Goal: Task Accomplishment & Management: Complete application form

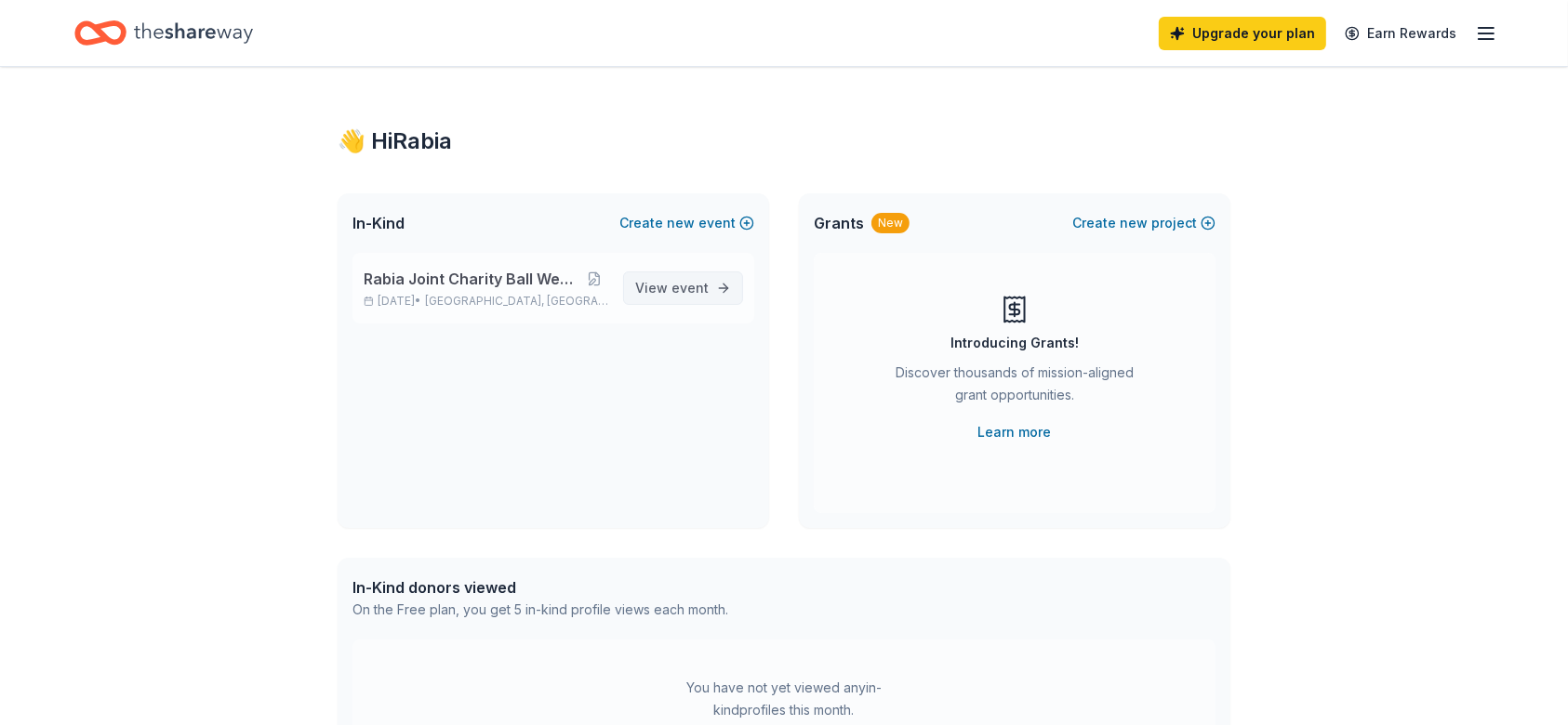
click at [697, 282] on span "event" at bounding box center [690, 287] width 37 height 16
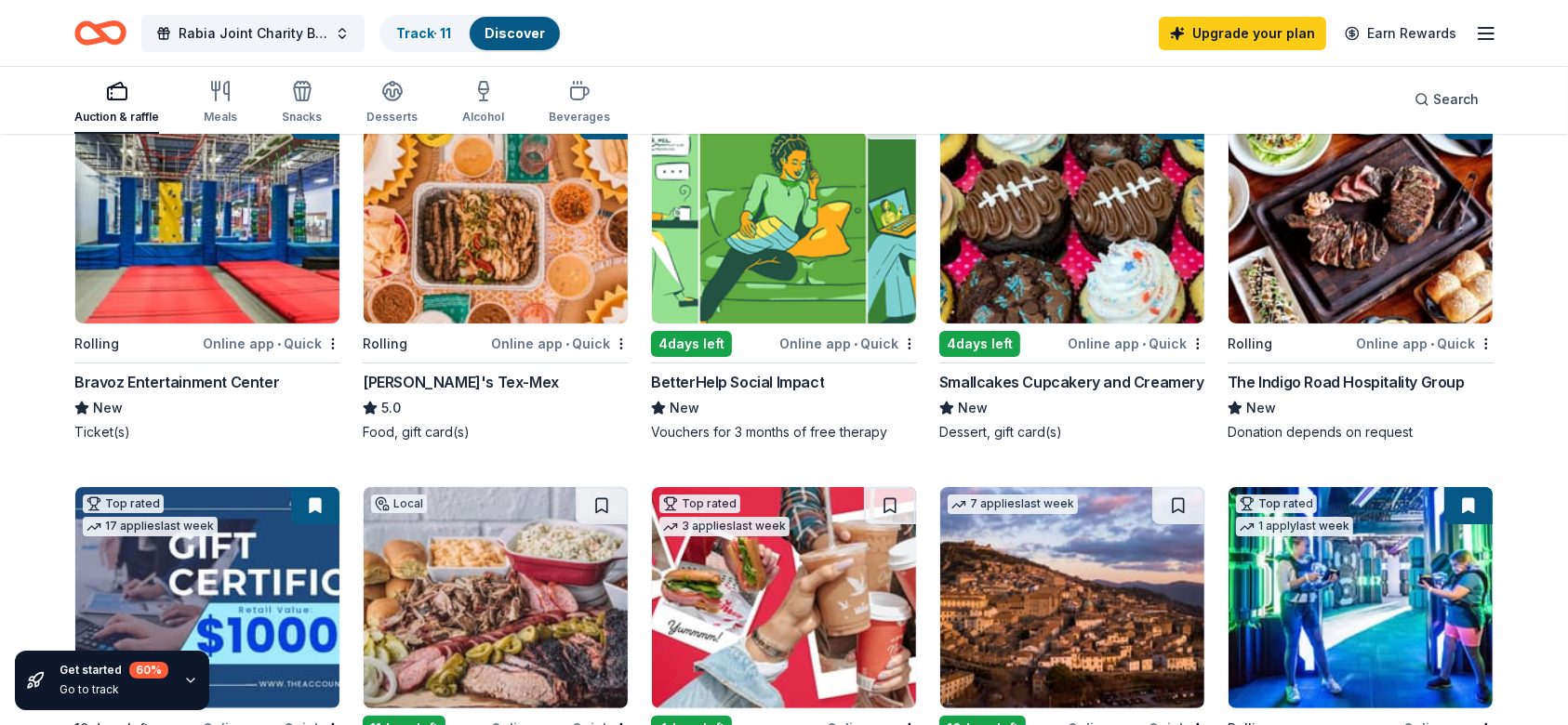
scroll to position [179, 0]
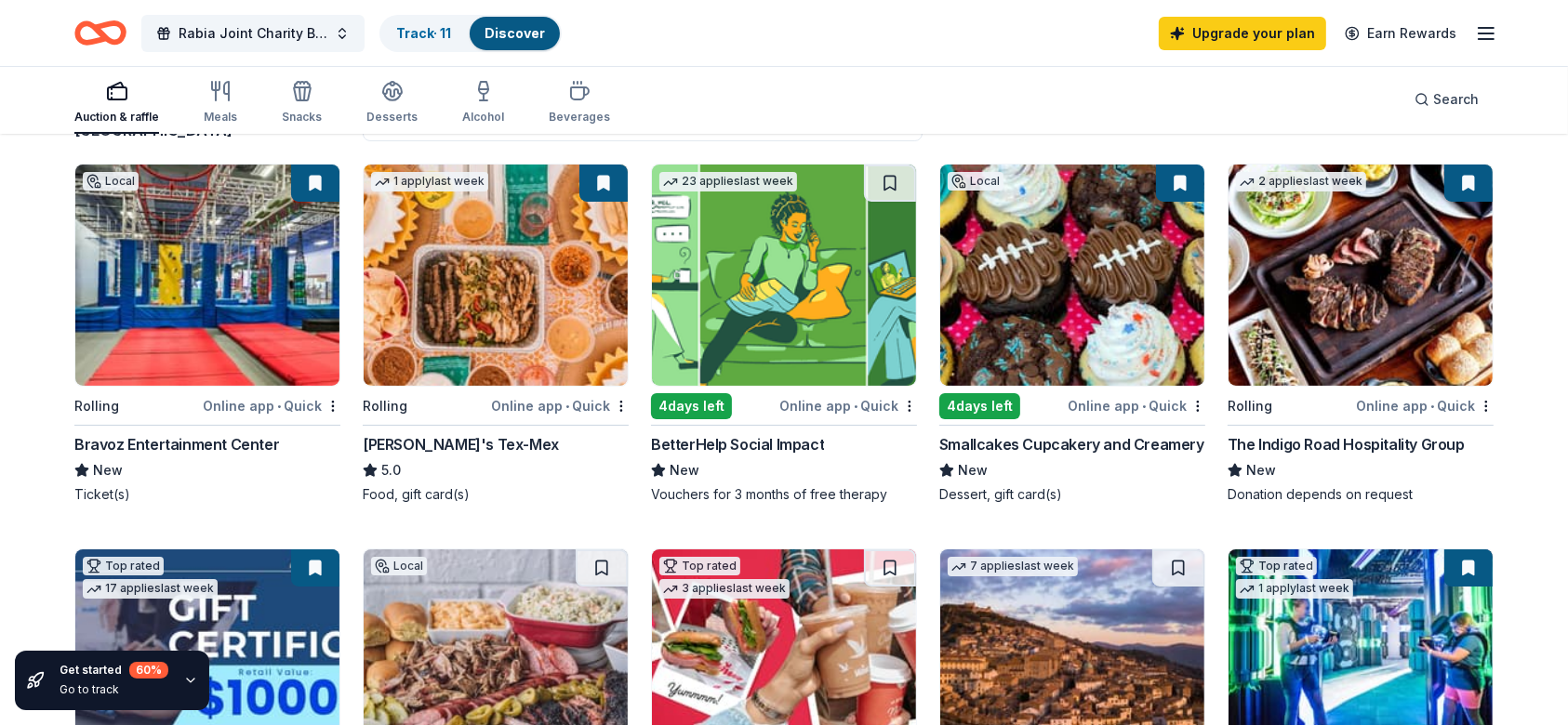
click at [1065, 260] on img at bounding box center [1071, 276] width 264 height 222
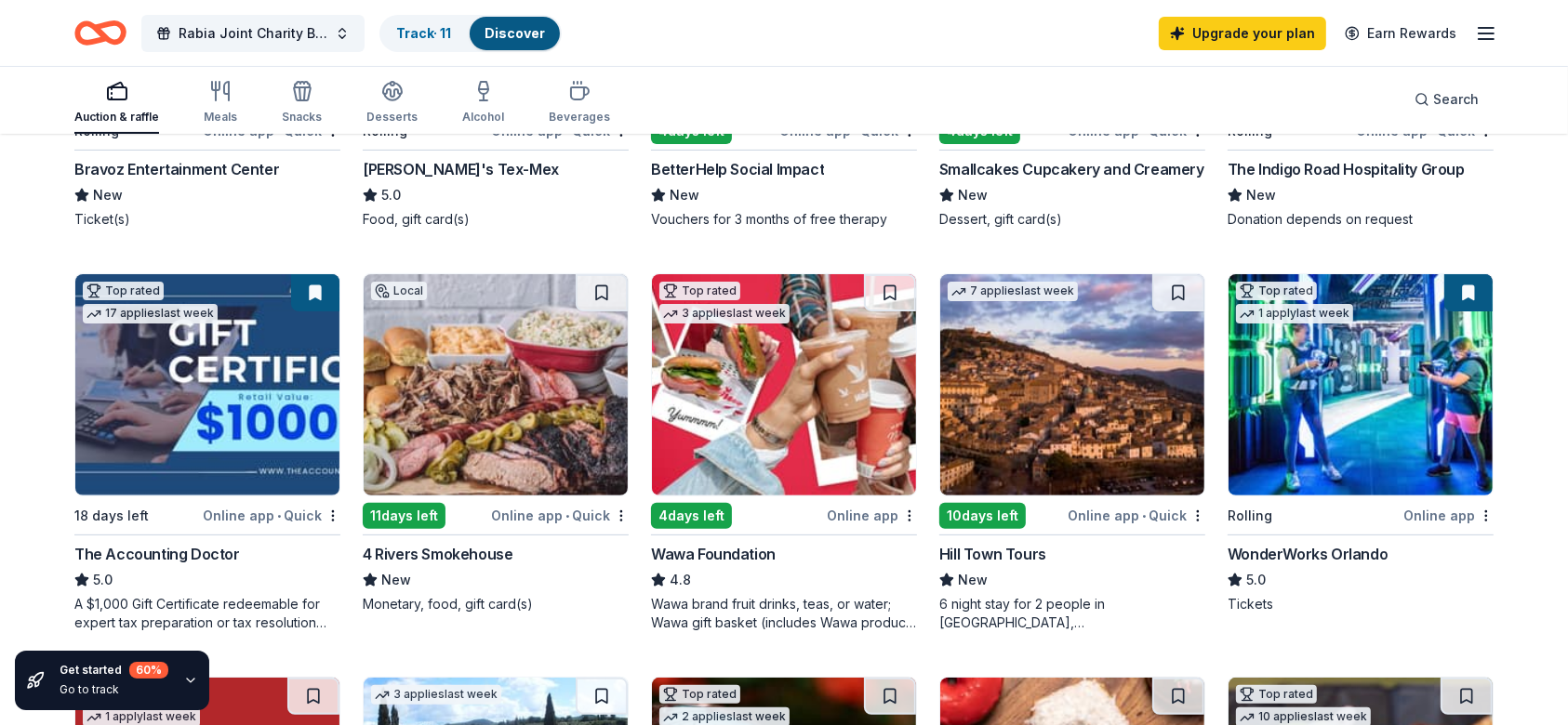
click at [183, 380] on img at bounding box center [207, 386] width 264 height 222
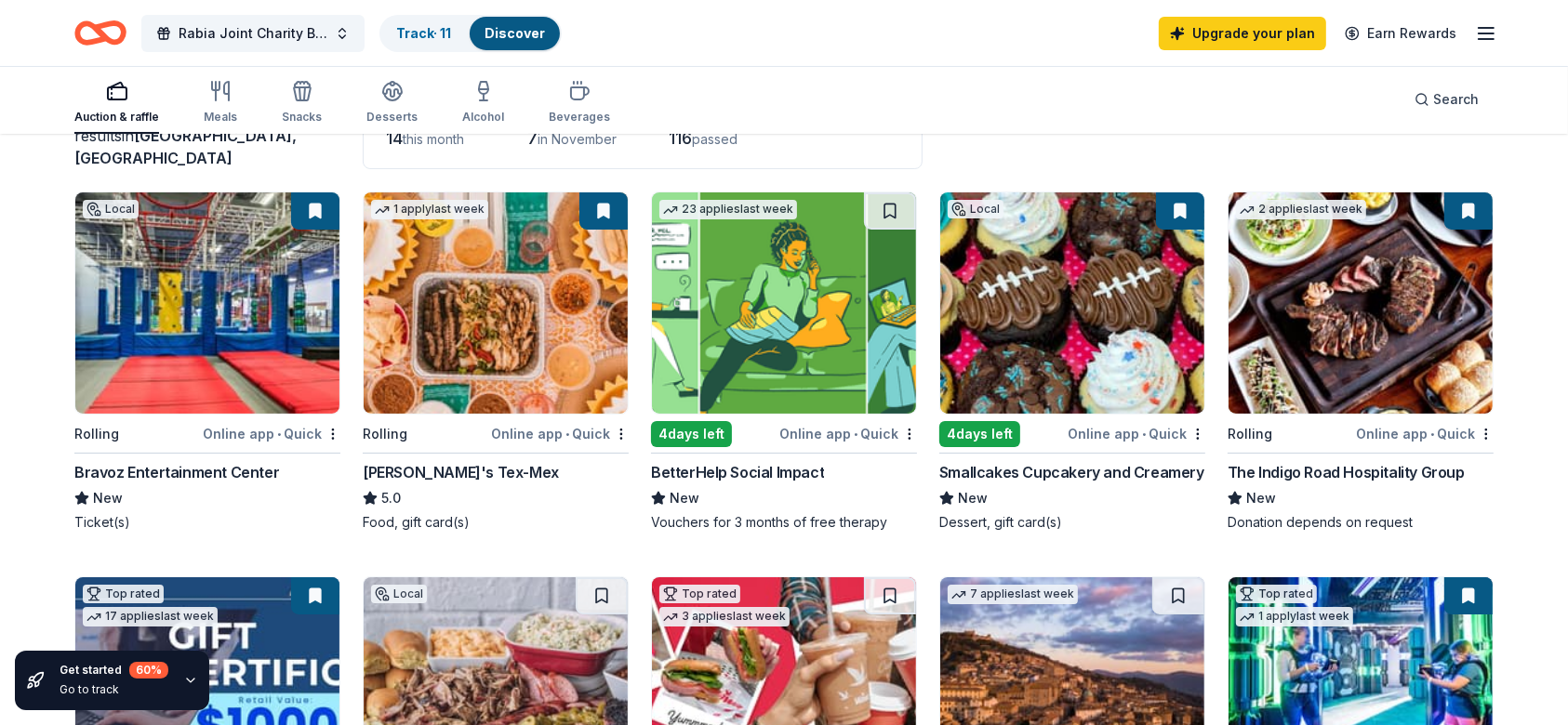
scroll to position [148, 0]
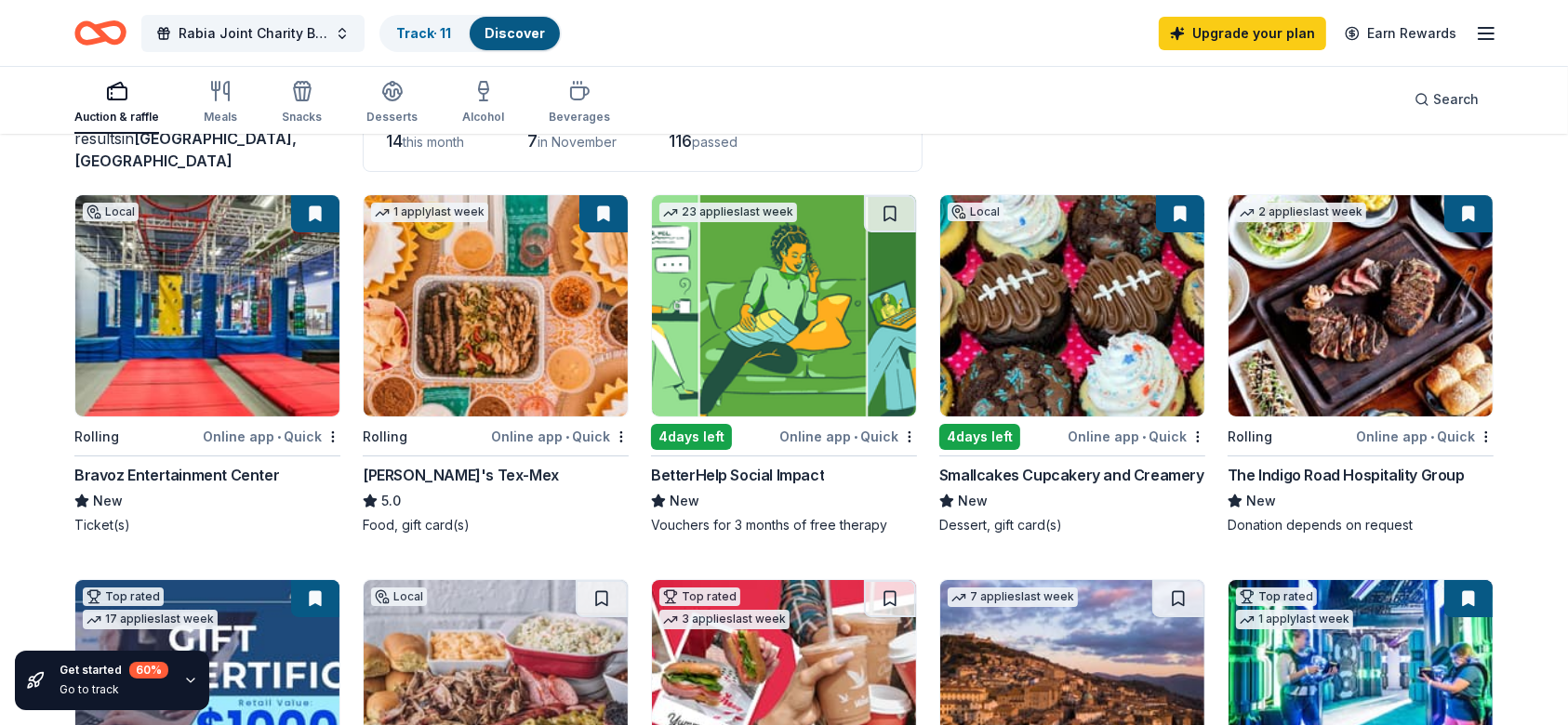
click at [1486, 50] on div "Upgrade your plan Earn Rewards" at bounding box center [1328, 32] width 339 height 44
click at [1490, 30] on icon "button" at bounding box center [1486, 33] width 23 height 23
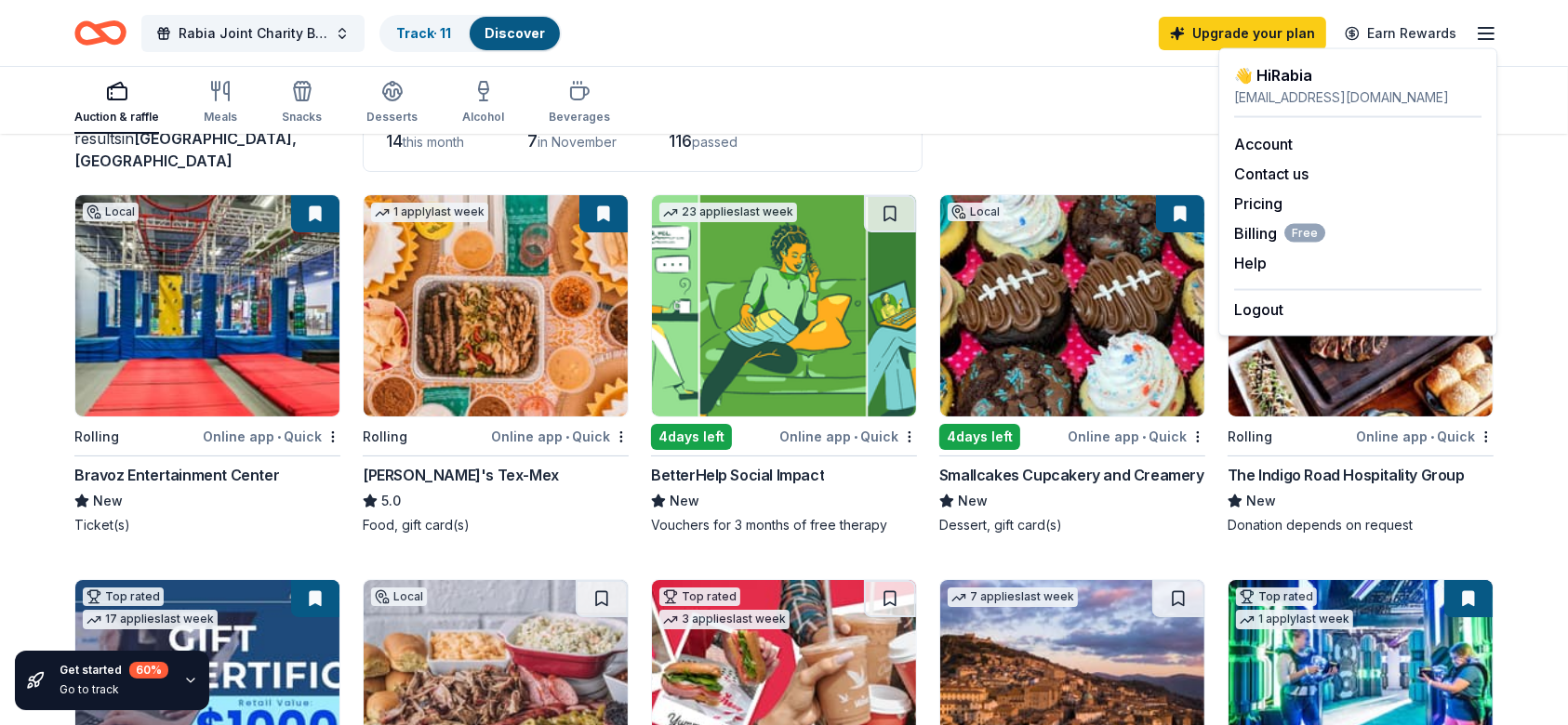
click at [1034, 100] on div "Auction & raffle Meals Snacks Desserts Alcohol Beverages Search" at bounding box center [784, 99] width 1419 height 69
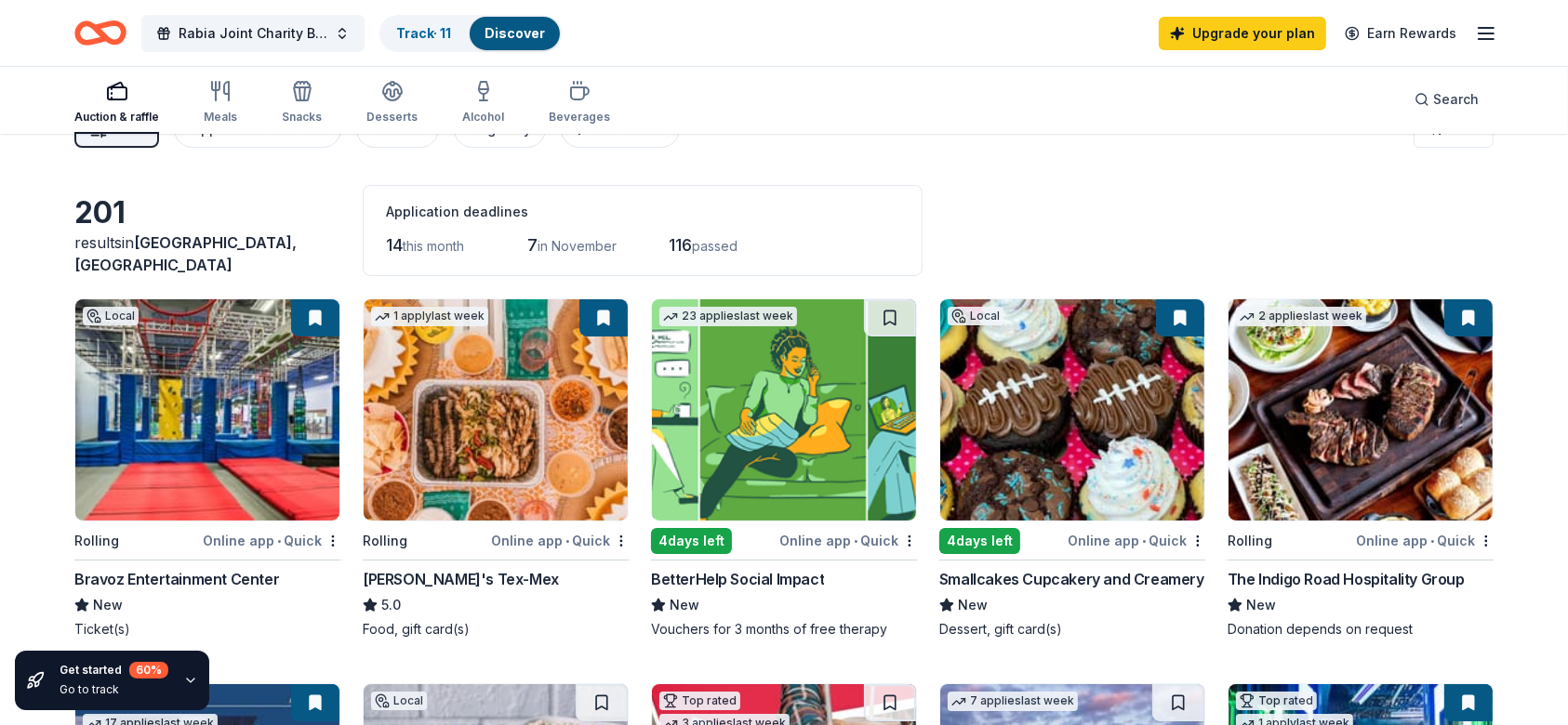
scroll to position [0, 0]
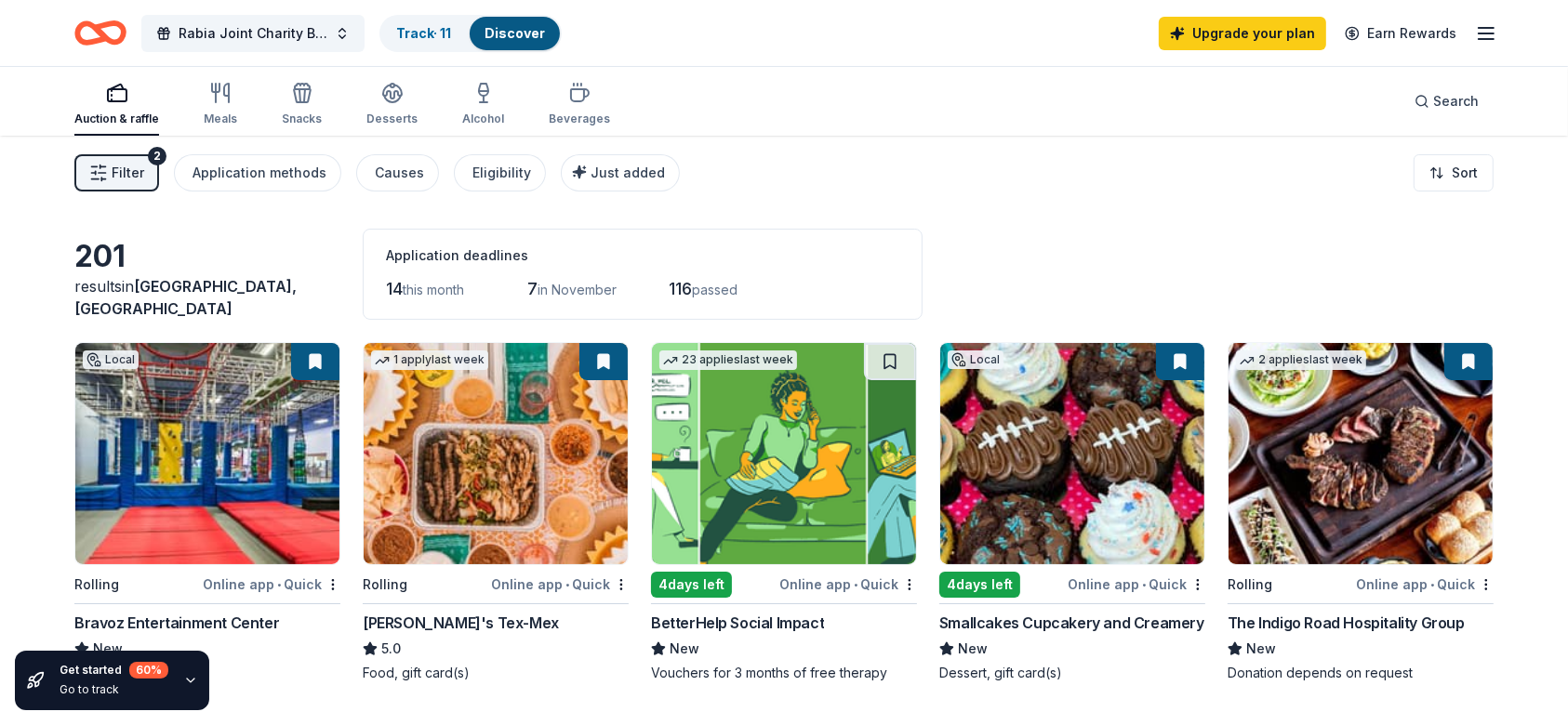
click at [1360, 418] on img at bounding box center [1360, 454] width 264 height 222
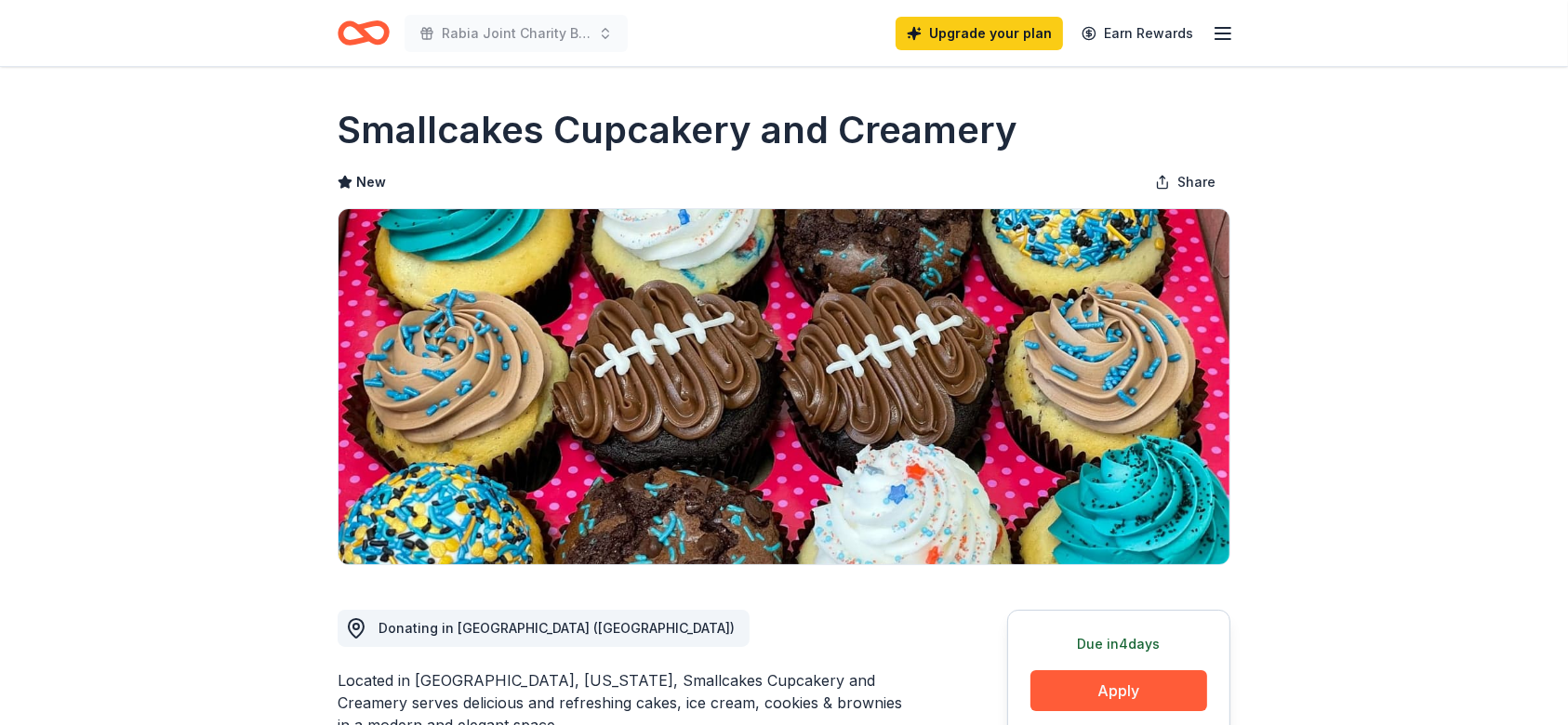
click at [1233, 36] on icon "button" at bounding box center [1223, 33] width 23 height 23
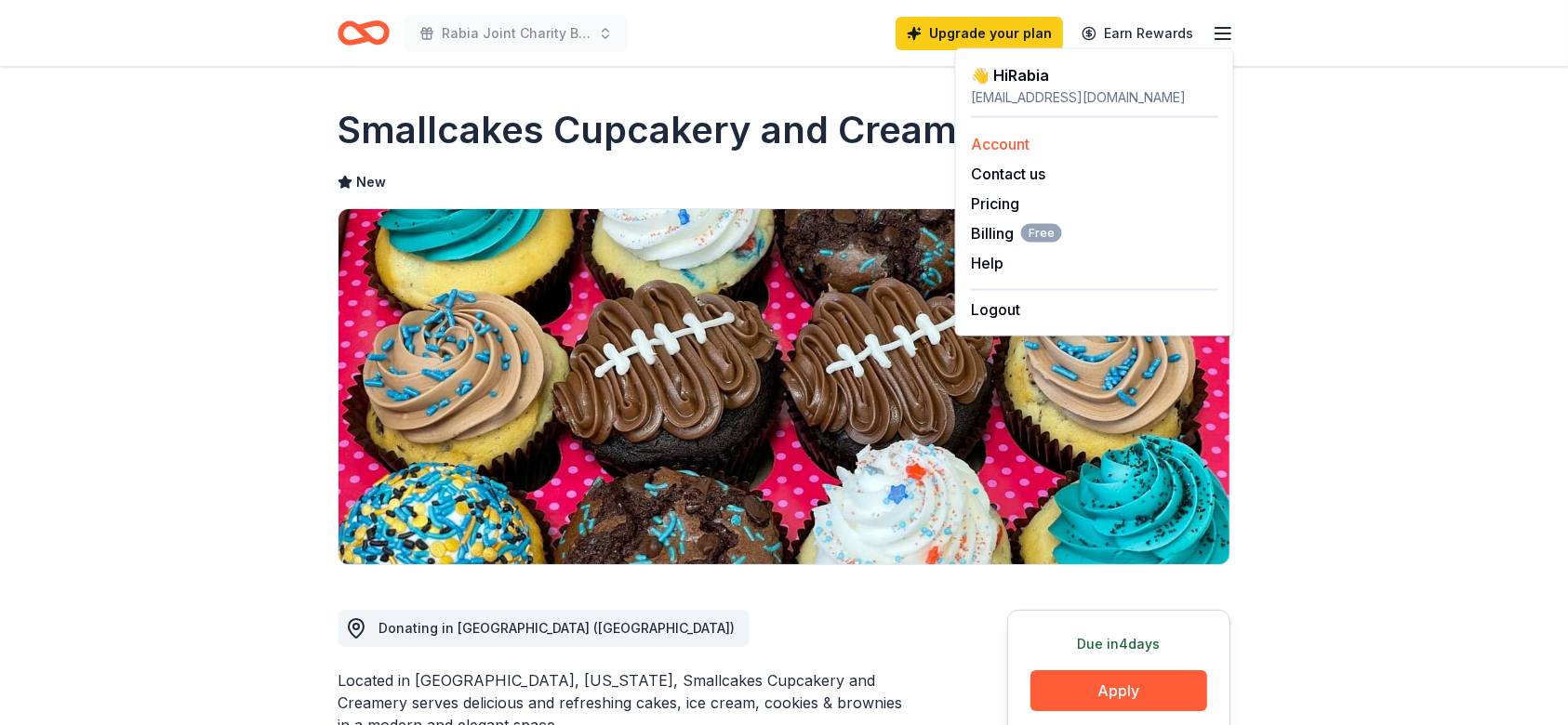
click at [1025, 142] on link "Account" at bounding box center [1001, 143] width 59 height 19
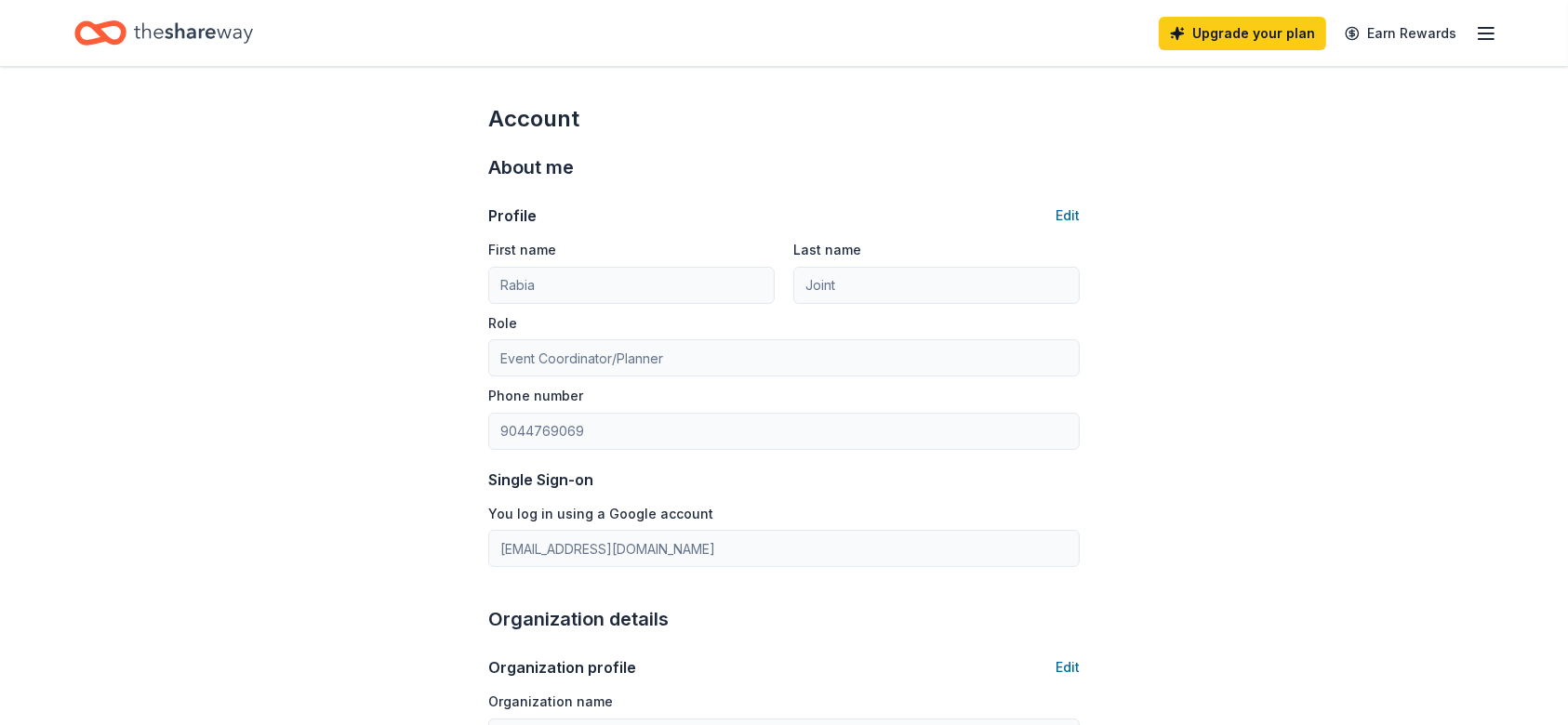
click at [1482, 36] on icon "button" at bounding box center [1486, 33] width 23 height 23
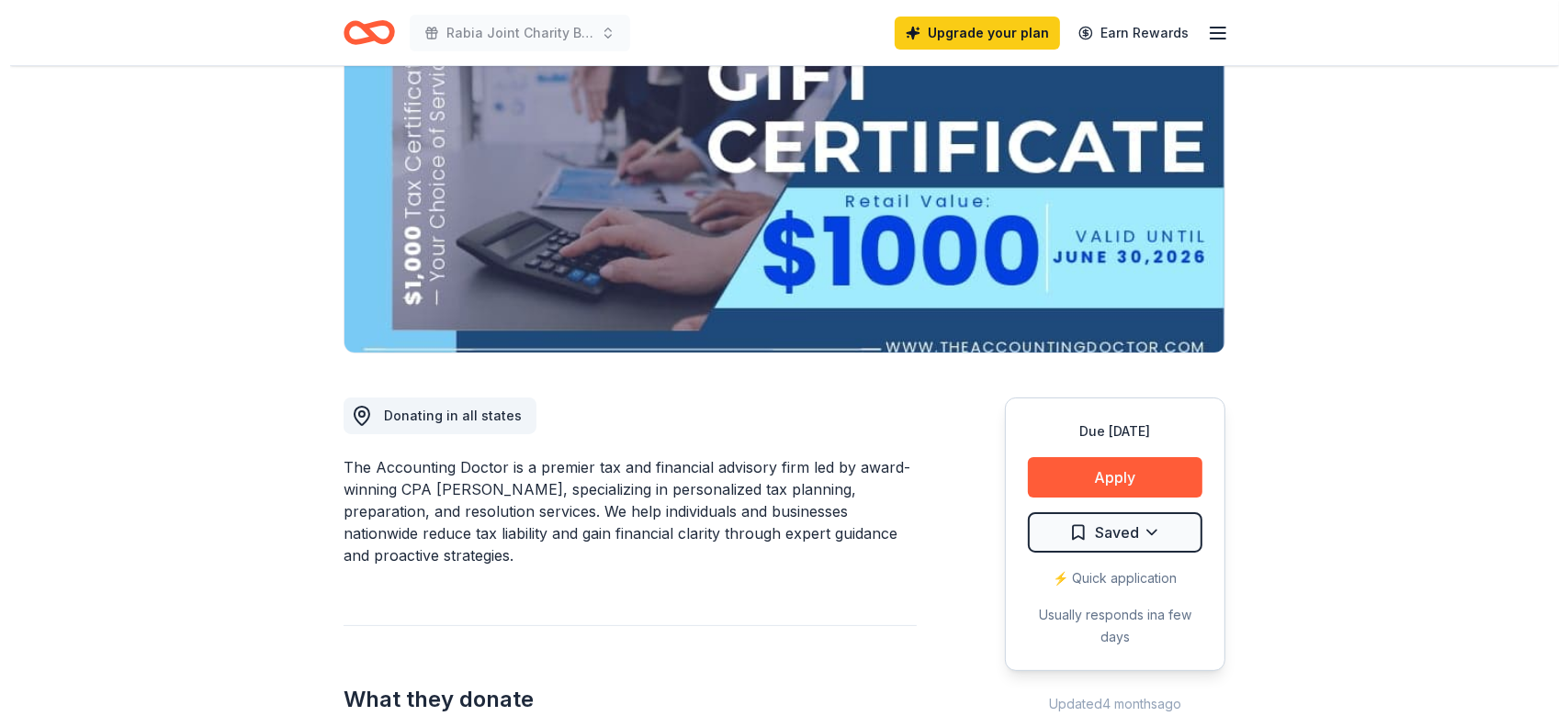
scroll to position [220, 0]
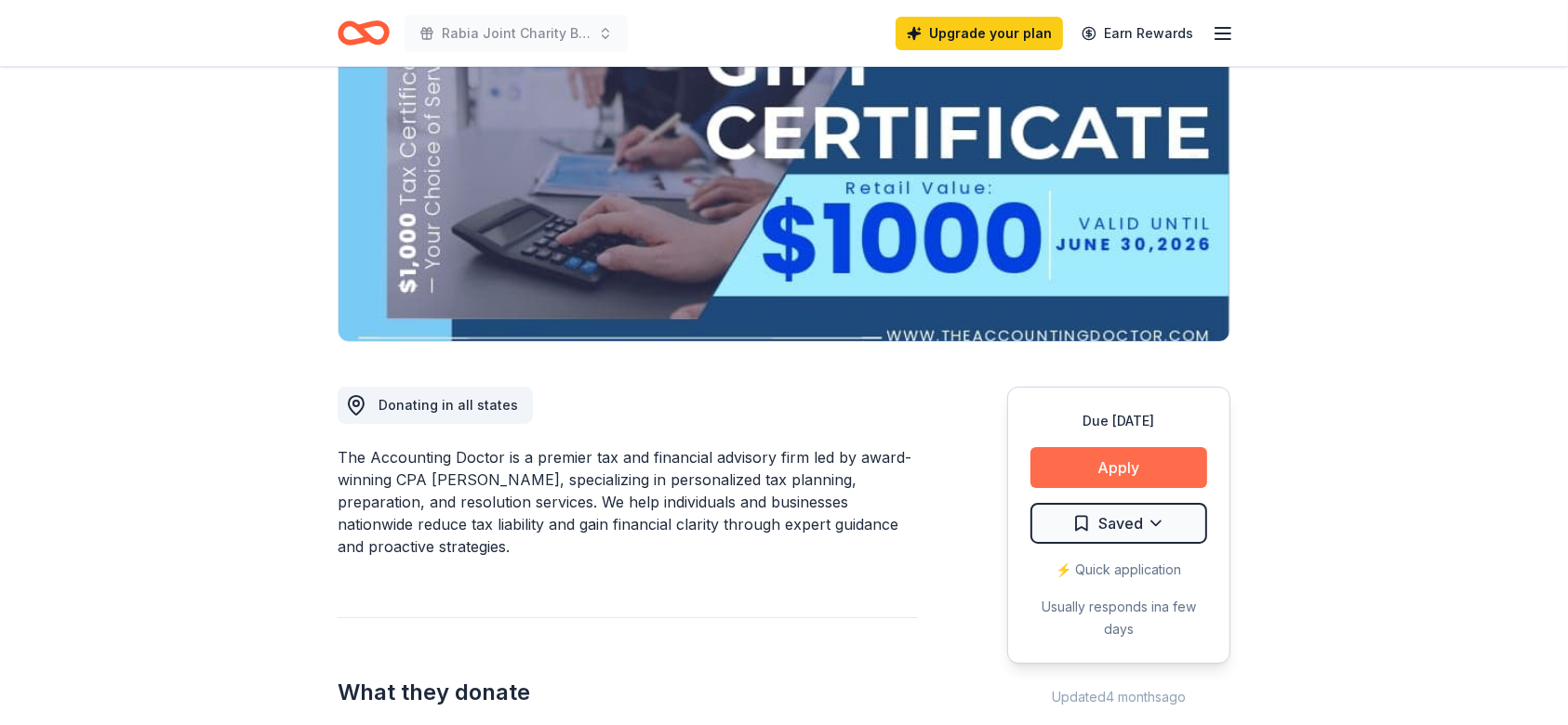
click at [1116, 467] on button "Apply" at bounding box center [1119, 468] width 177 height 41
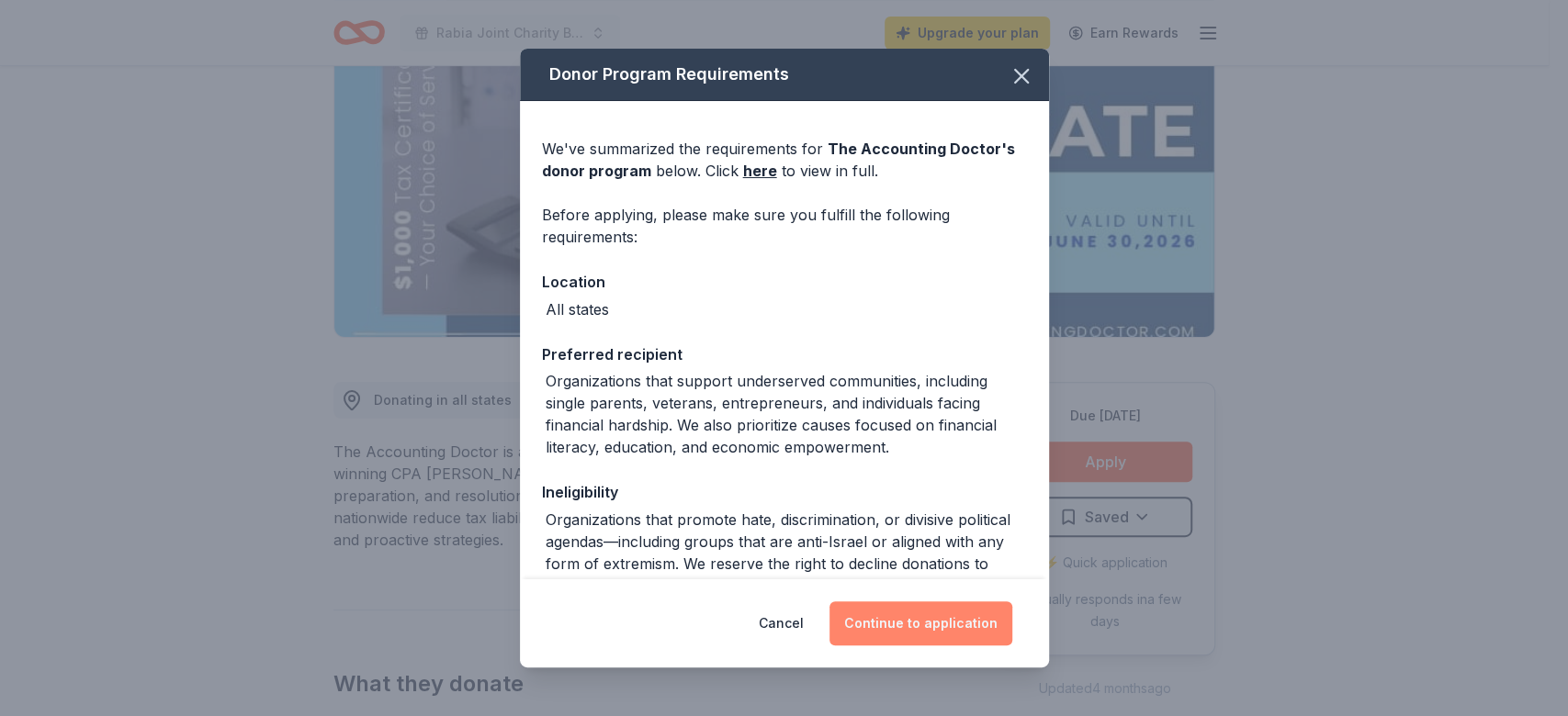
click at [893, 635] on button "Continue to application" at bounding box center [921, 623] width 183 height 44
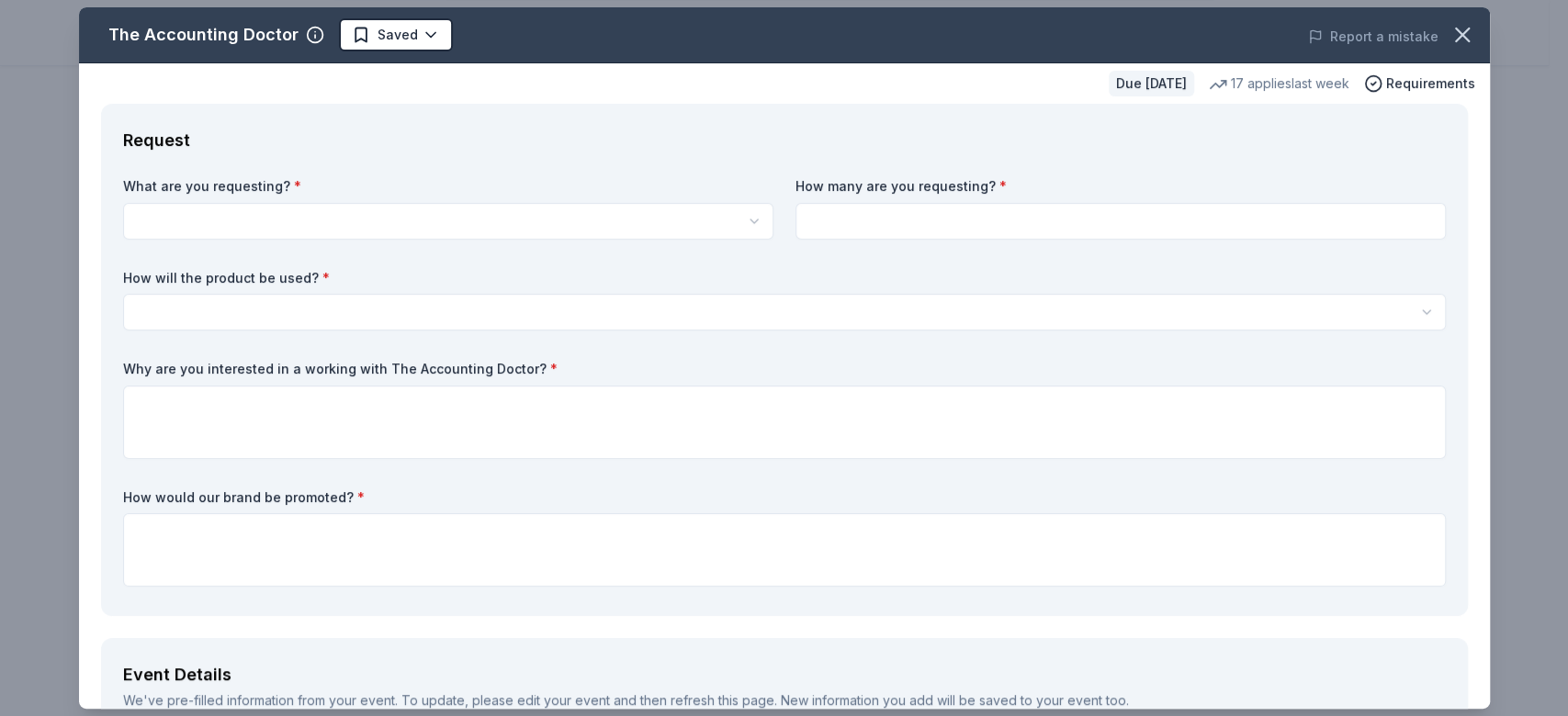
click at [503, 215] on html "Rabia Joint Charity Ball Weekend 2025 Upgrade your plan Earn Rewards Due in 18 …" at bounding box center [784, 138] width 1568 height 716
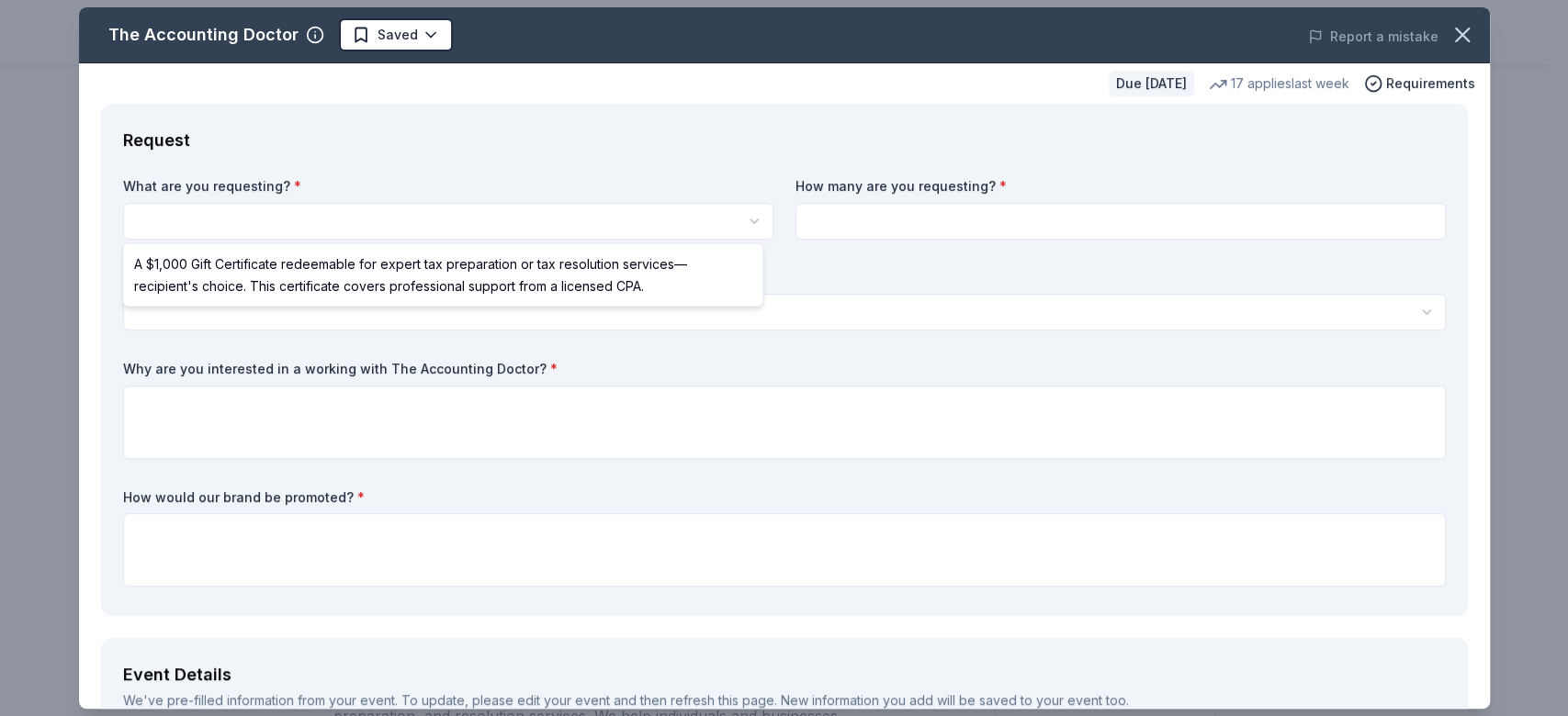
scroll to position [0, 0]
select select "A $1,000 Gift Certificate redeemable for expert tax preparation or tax resoluti…"
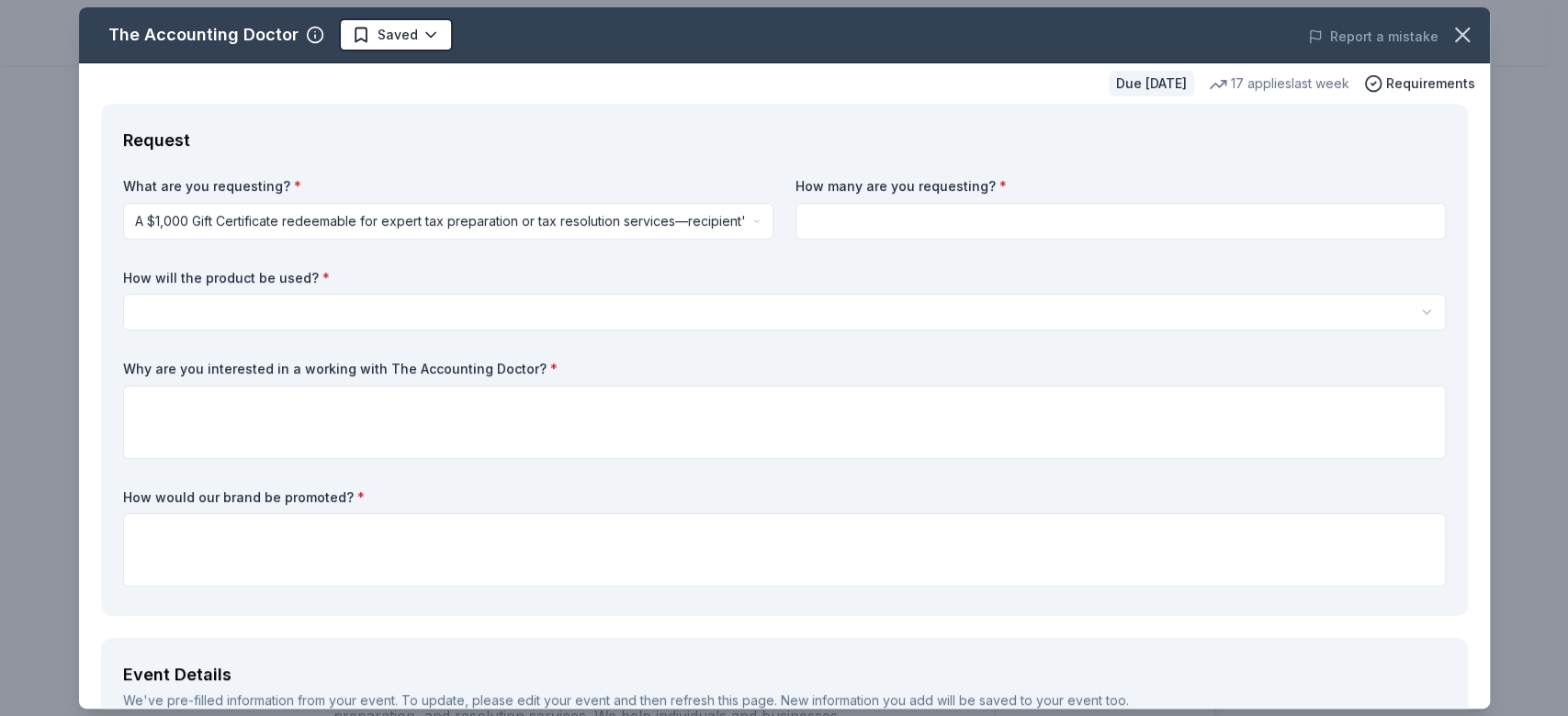
click at [987, 212] on input at bounding box center [1120, 221] width 650 height 37
type input "2"
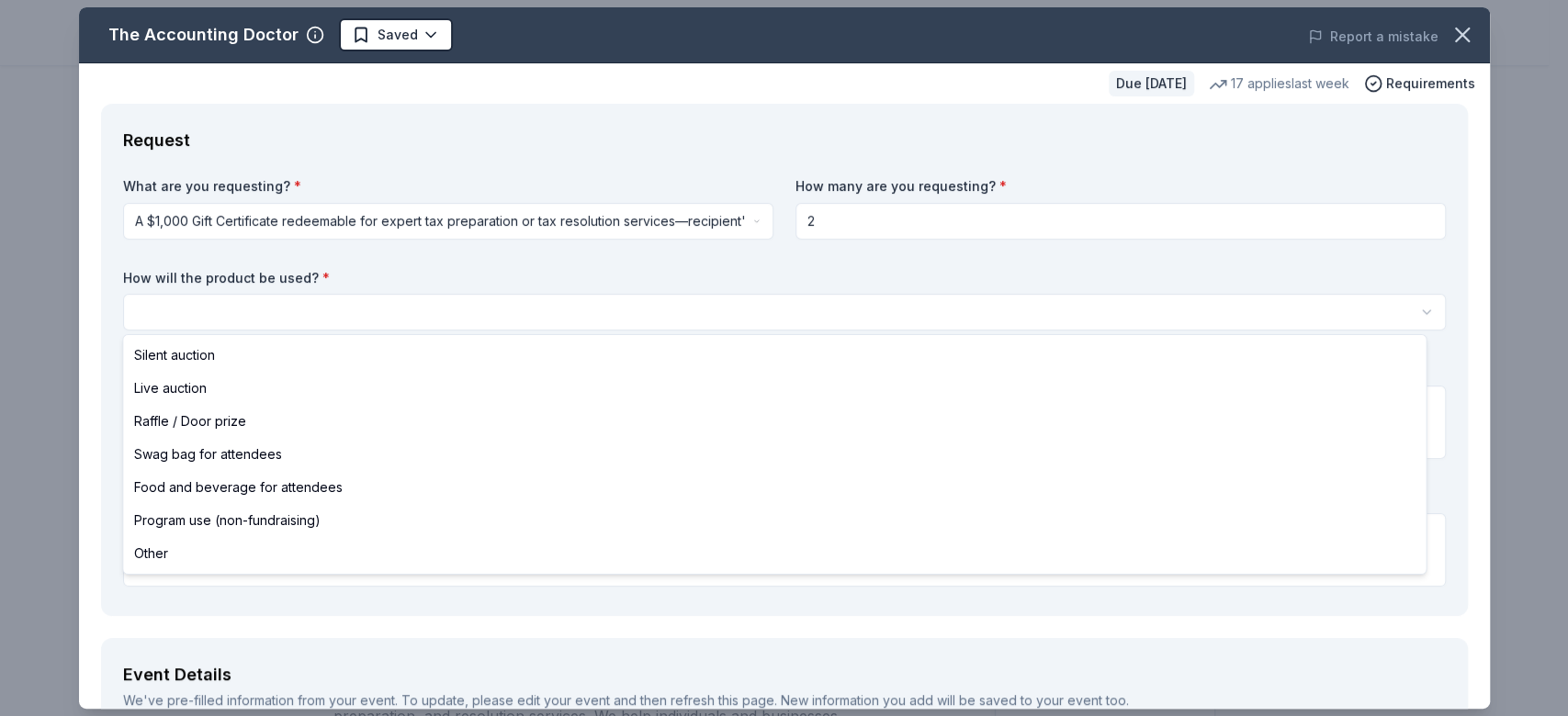
click at [532, 311] on html "Rabia Joint Charity Ball Weekend 2025 Upgrade your plan Earn Rewards Due in 18 …" at bounding box center [784, 358] width 1568 height 716
select select "silentAuction"
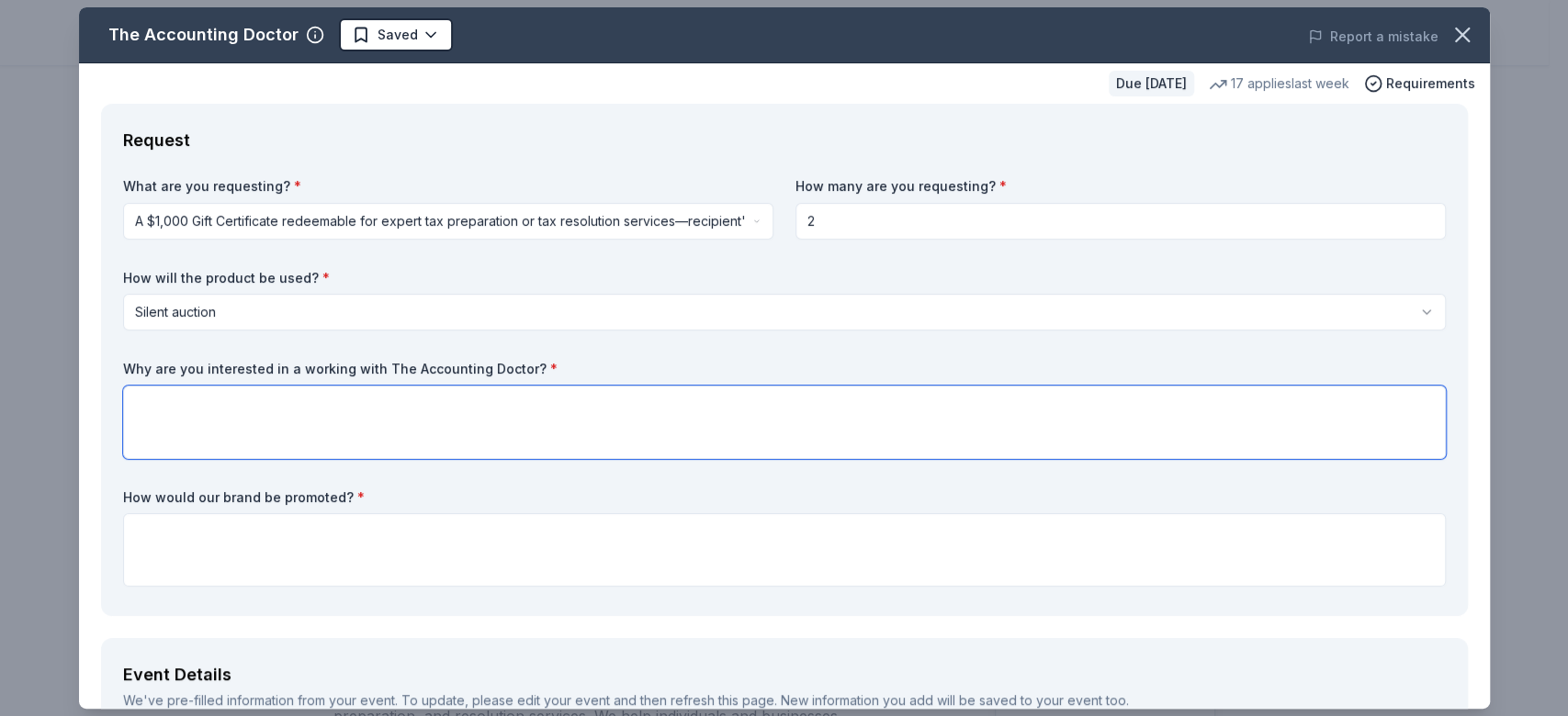
click at [313, 422] on textarea at bounding box center [784, 422] width 1323 height 74
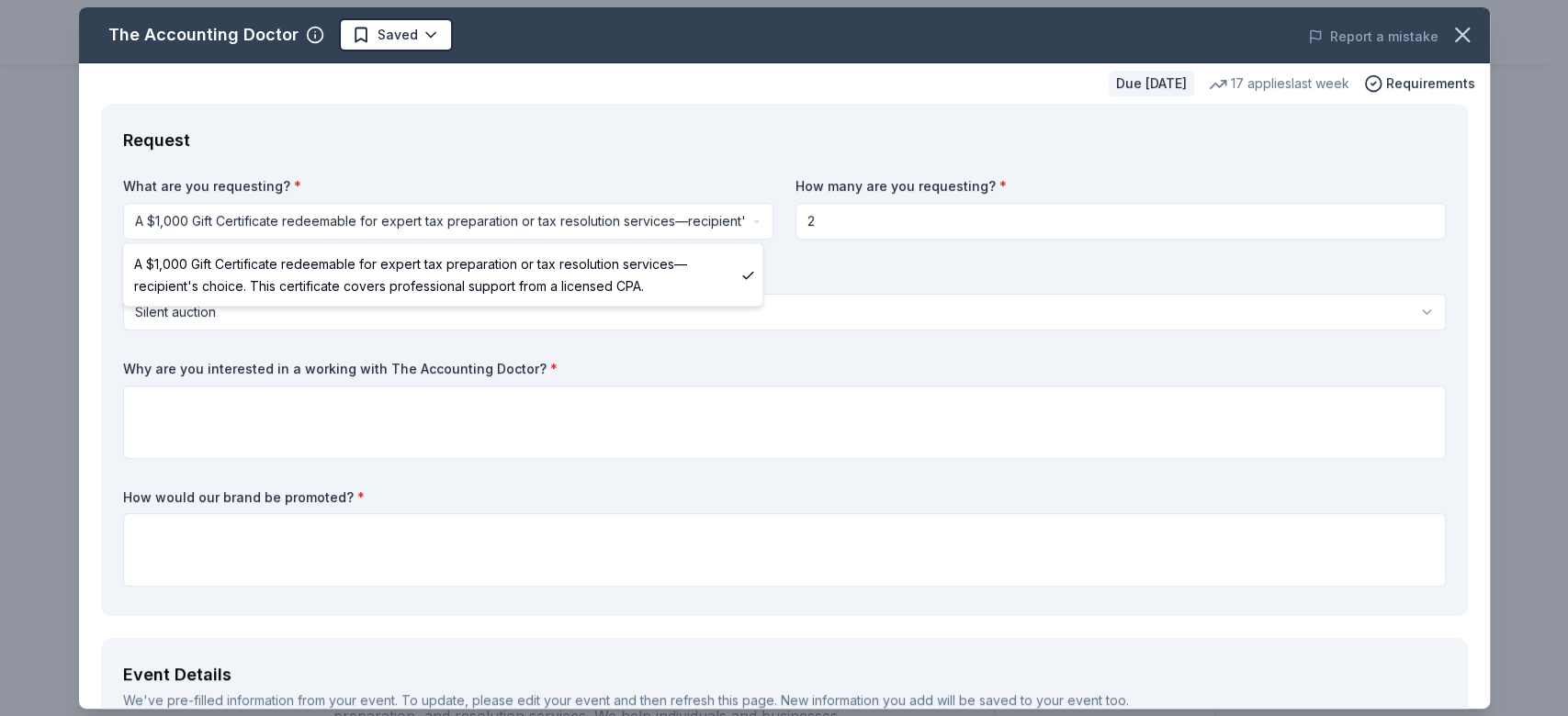
click at [187, 216] on html "Rabia Joint Charity Ball Weekend 2025 Upgrade your plan Earn Rewards Due in 18 …" at bounding box center [784, 358] width 1568 height 716
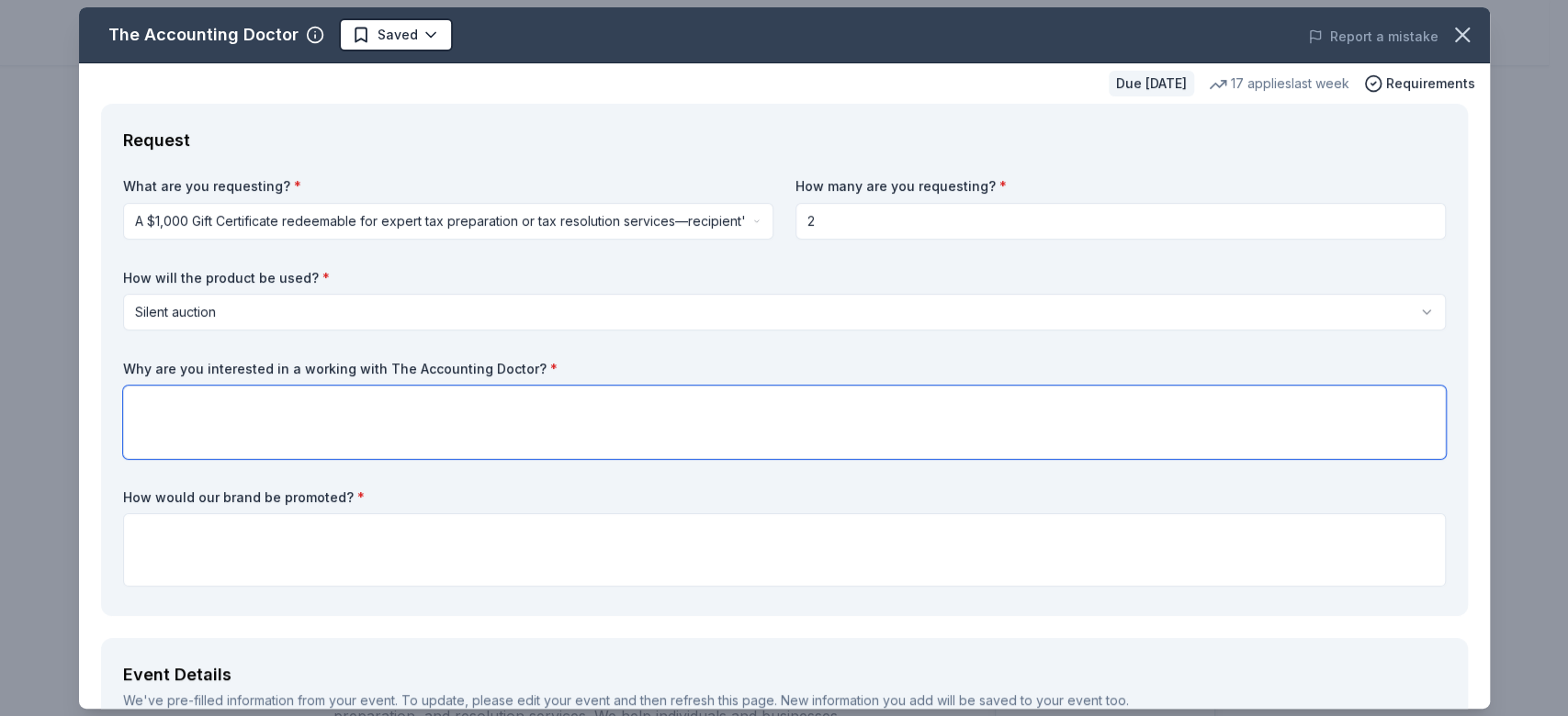
click at [421, 407] on textarea at bounding box center [784, 422] width 1323 height 74
paste textarea "We are interested in working with Accounting Doctor because of your strong repu…"
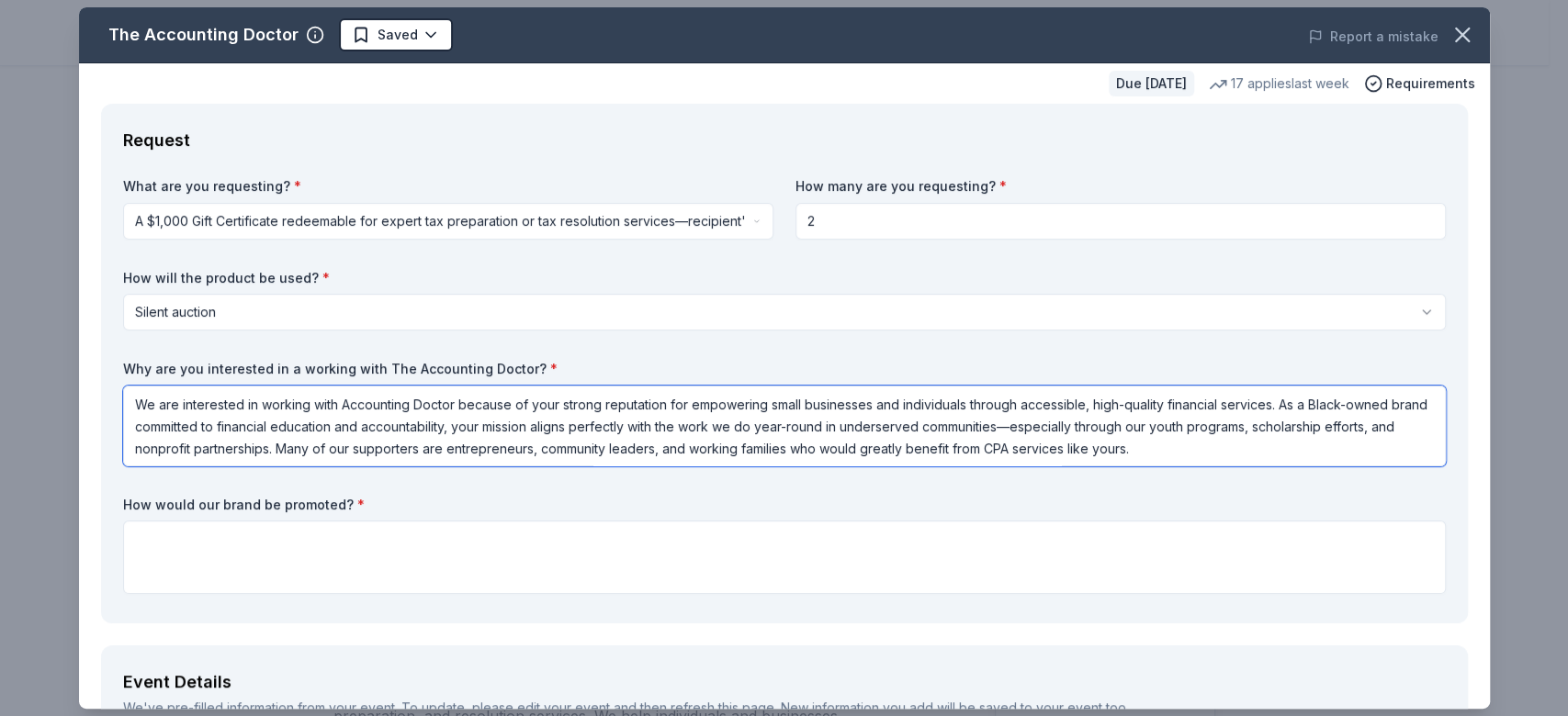
click at [1391, 396] on textarea "We are interested in working with Accounting Doctor because of your strong repu…" at bounding box center [784, 425] width 1323 height 80
type textarea "We are interested in working with Accounting Doctor because of your strong repu…"
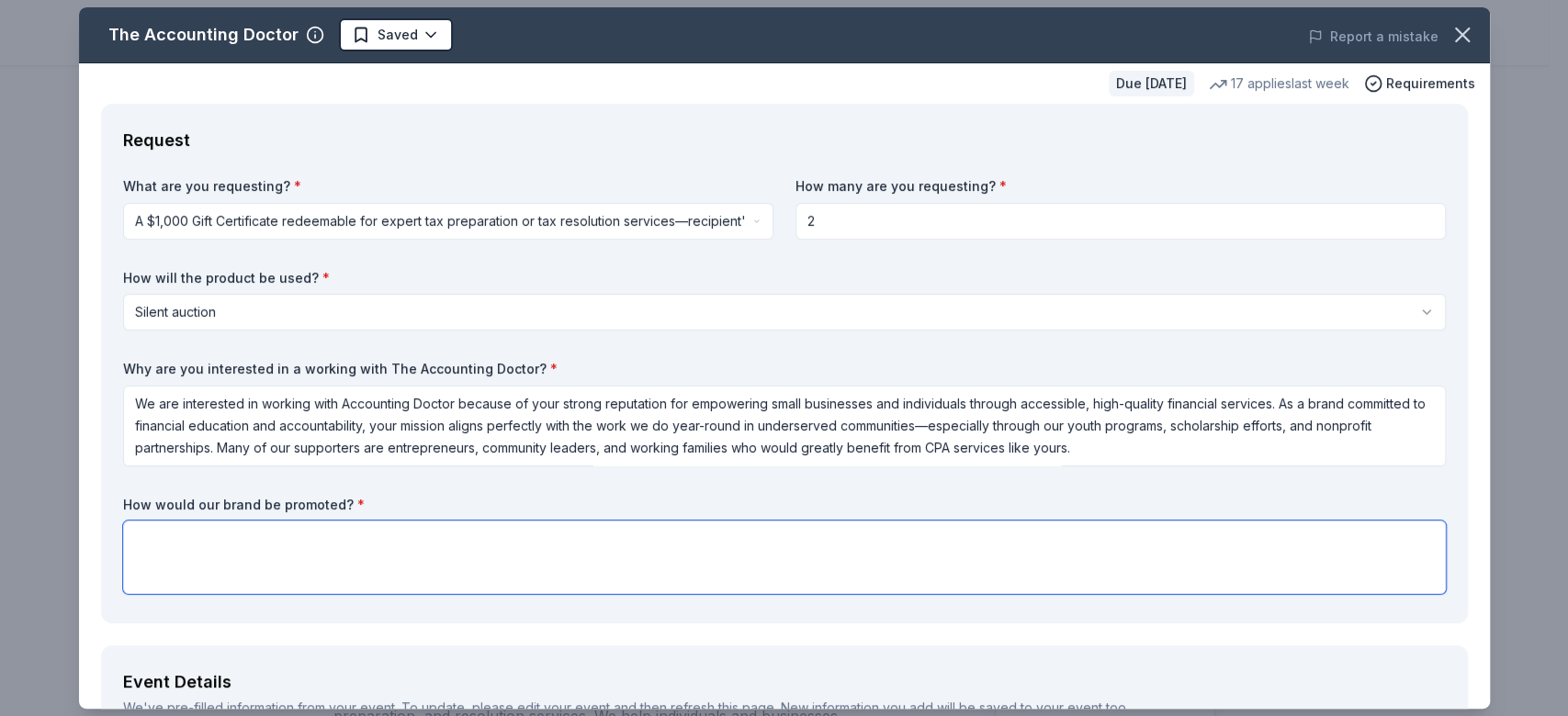
click at [814, 570] on textarea at bounding box center [784, 557] width 1323 height 74
paste textarea "Accounting Doctor will receive prominent recognition as a Silent Auction Sponso…"
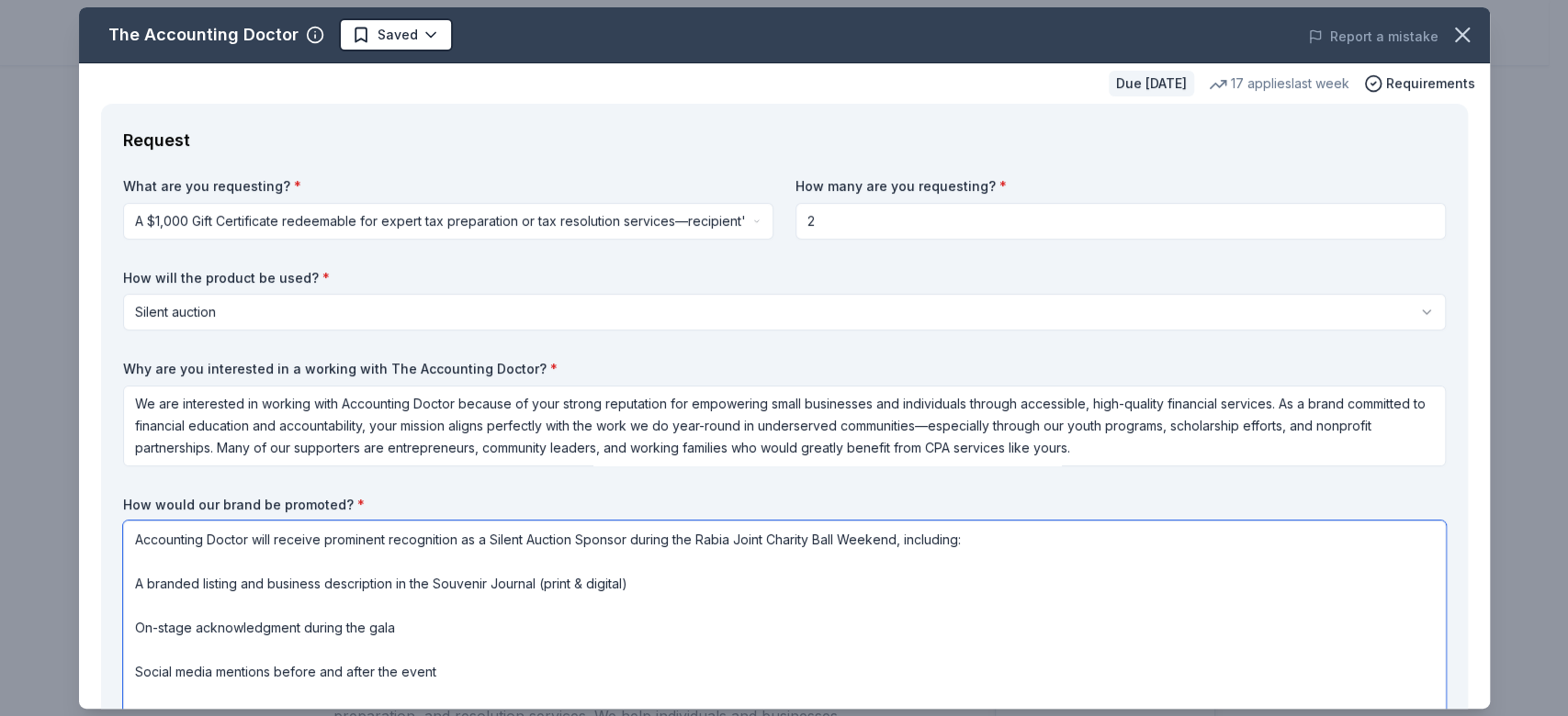
scroll to position [103, 0]
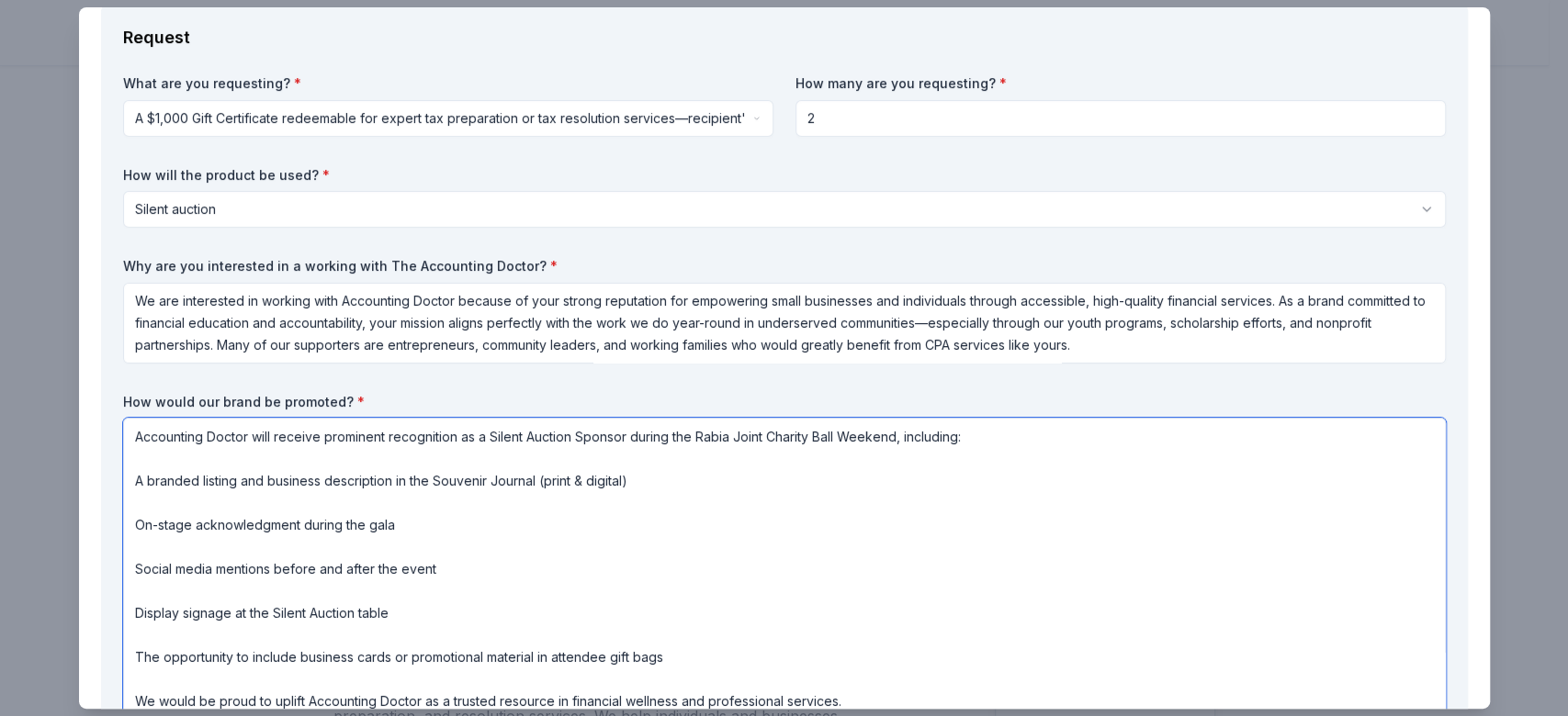
type textarea "Accounting Doctor will receive prominent recognition as a Silent Auction Sponso…"
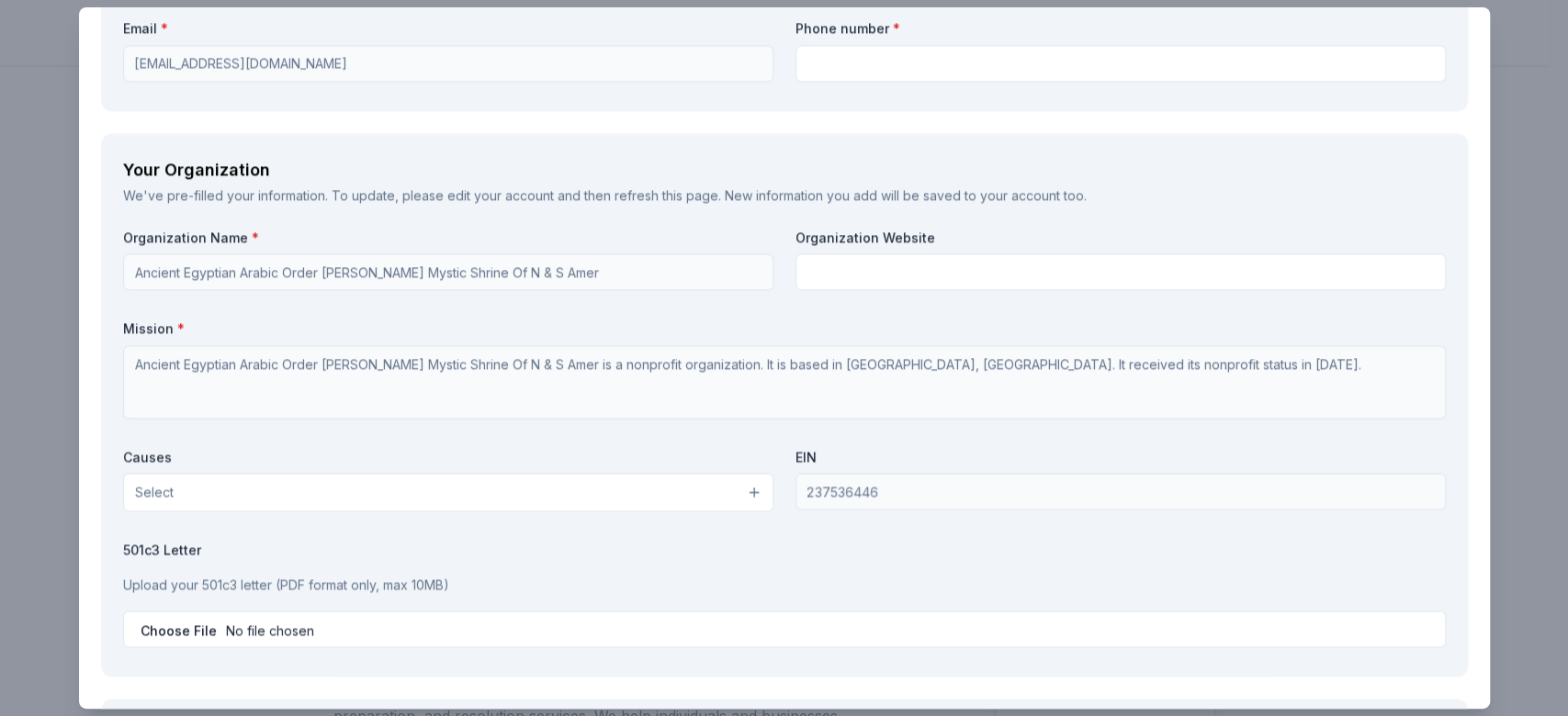
scroll to position [1840, 0]
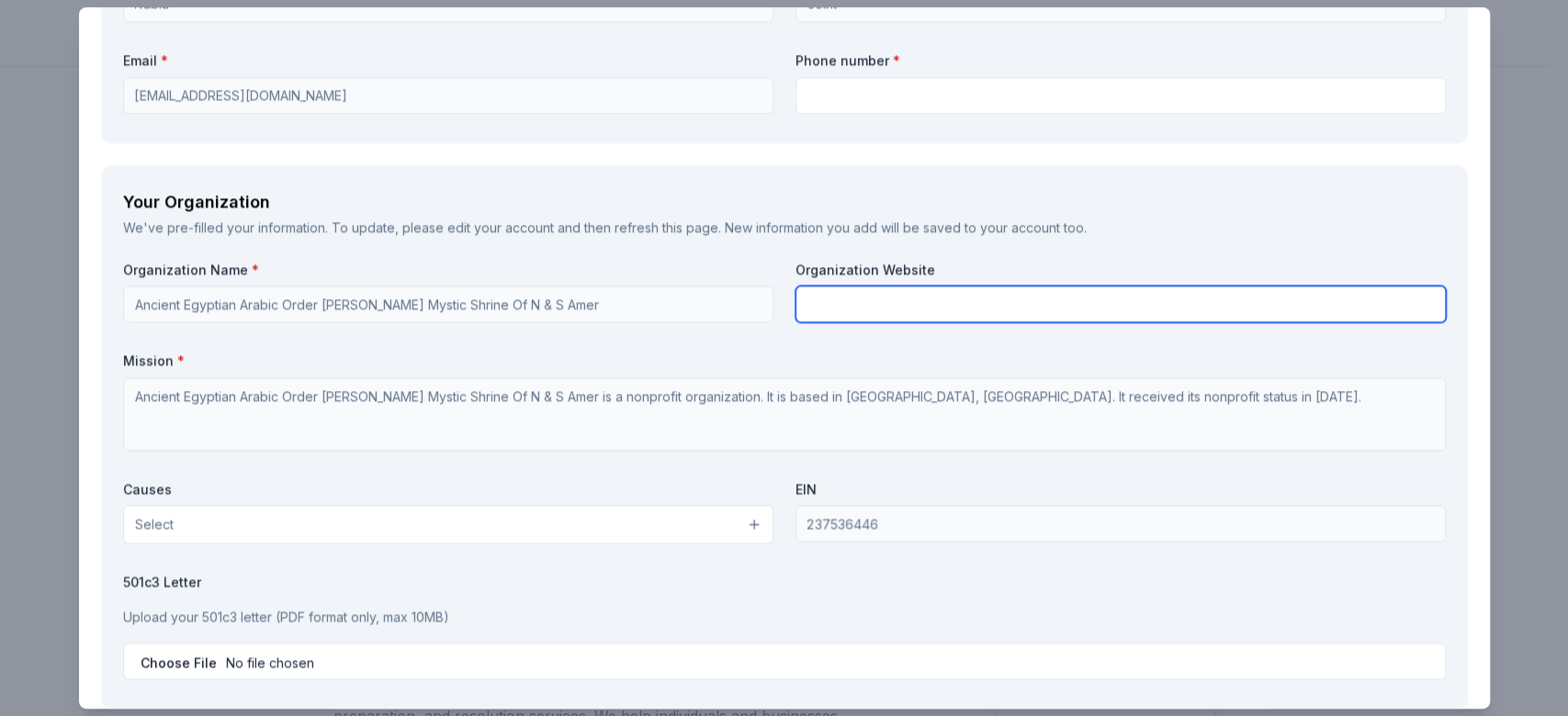
click at [1081, 300] on input "text" at bounding box center [1120, 304] width 650 height 37
click at [1077, 311] on input "text" at bounding box center [1120, 304] width 650 height 37
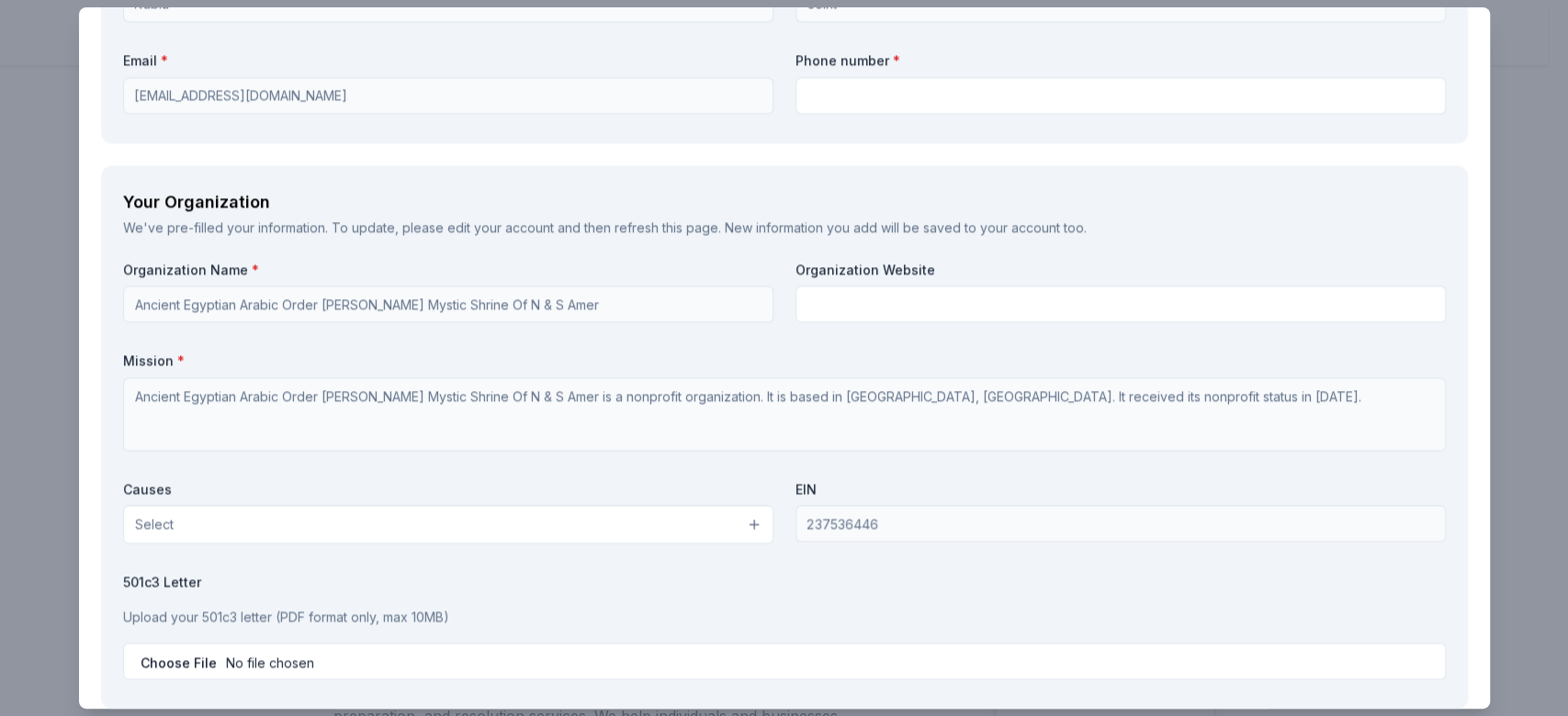
click at [734, 522] on button "Select" at bounding box center [448, 524] width 650 height 39
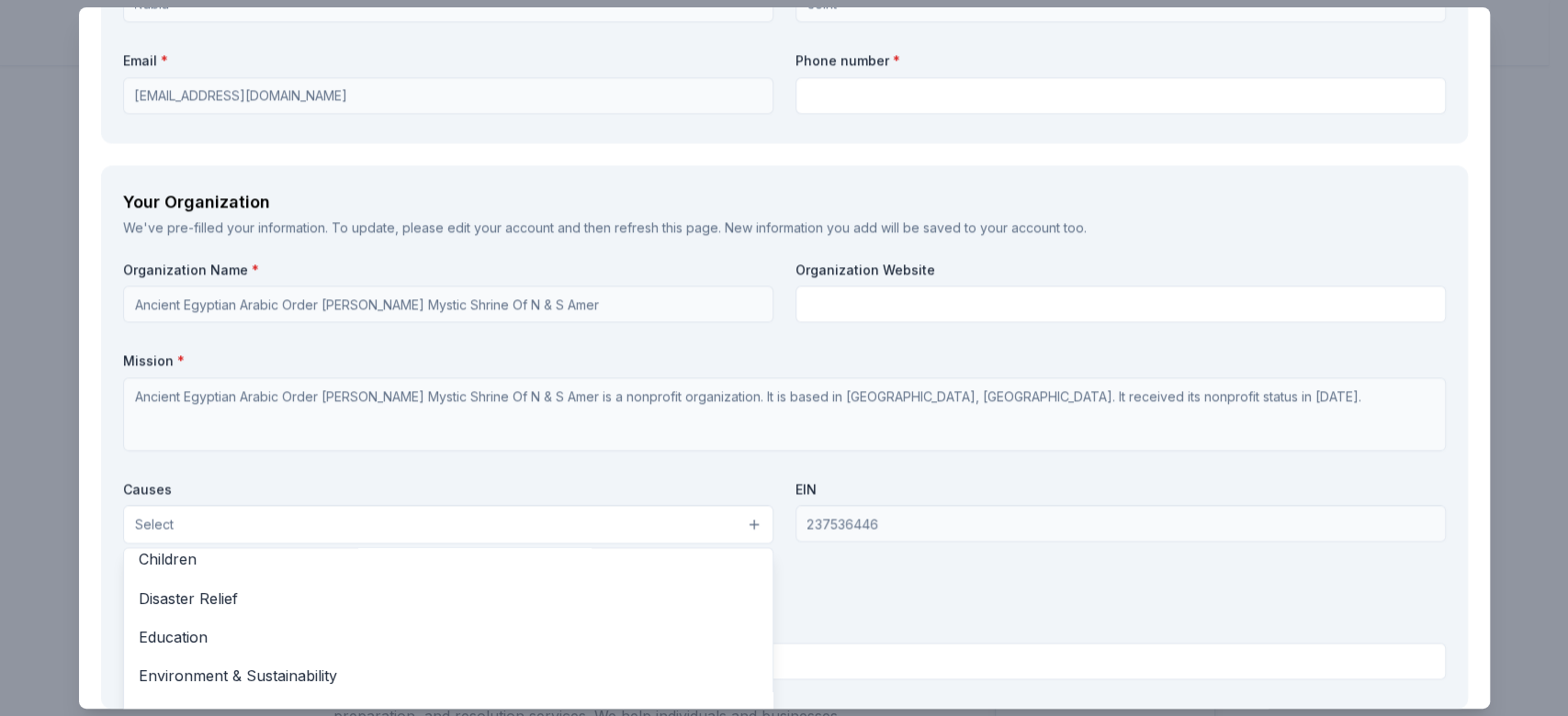
scroll to position [99, 0]
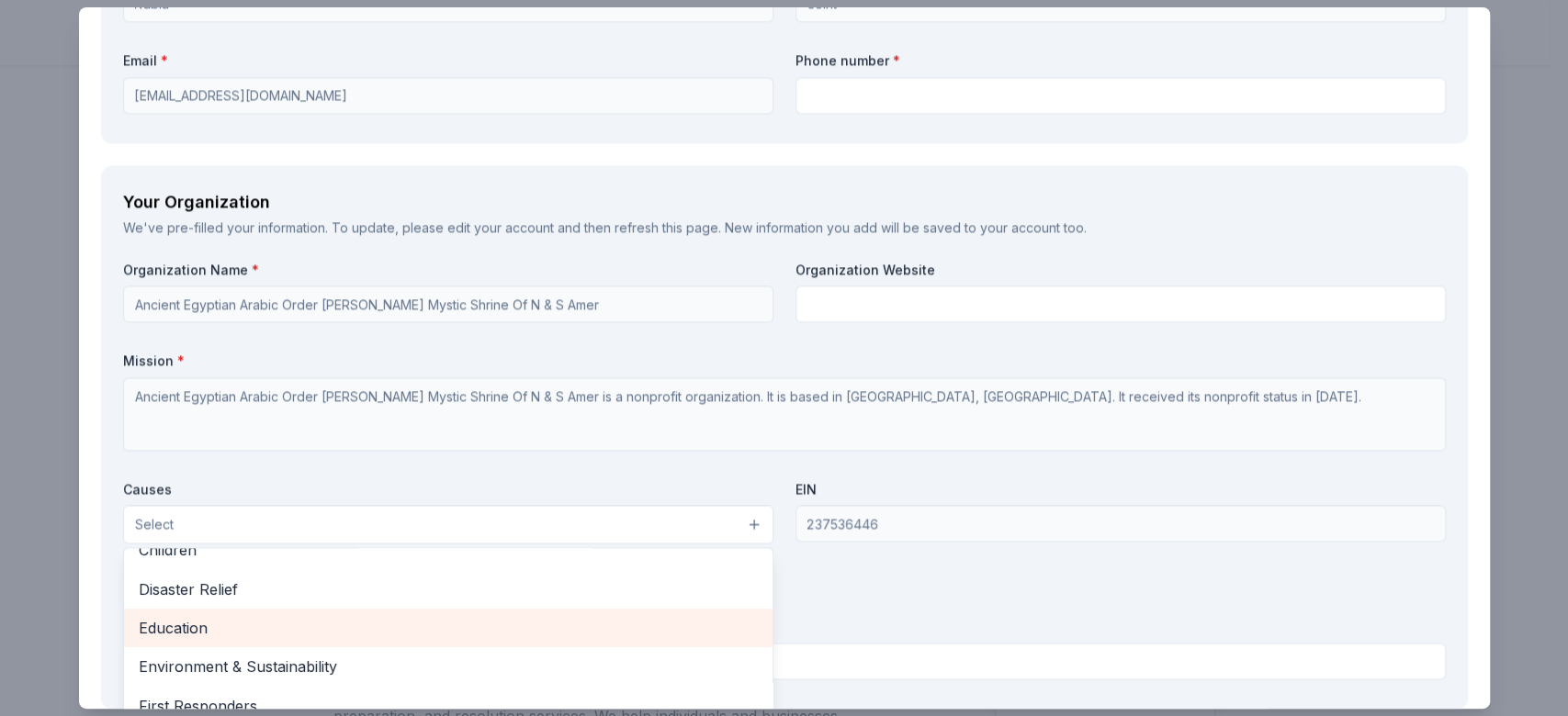
click at [411, 638] on span "Education" at bounding box center [448, 628] width 619 height 24
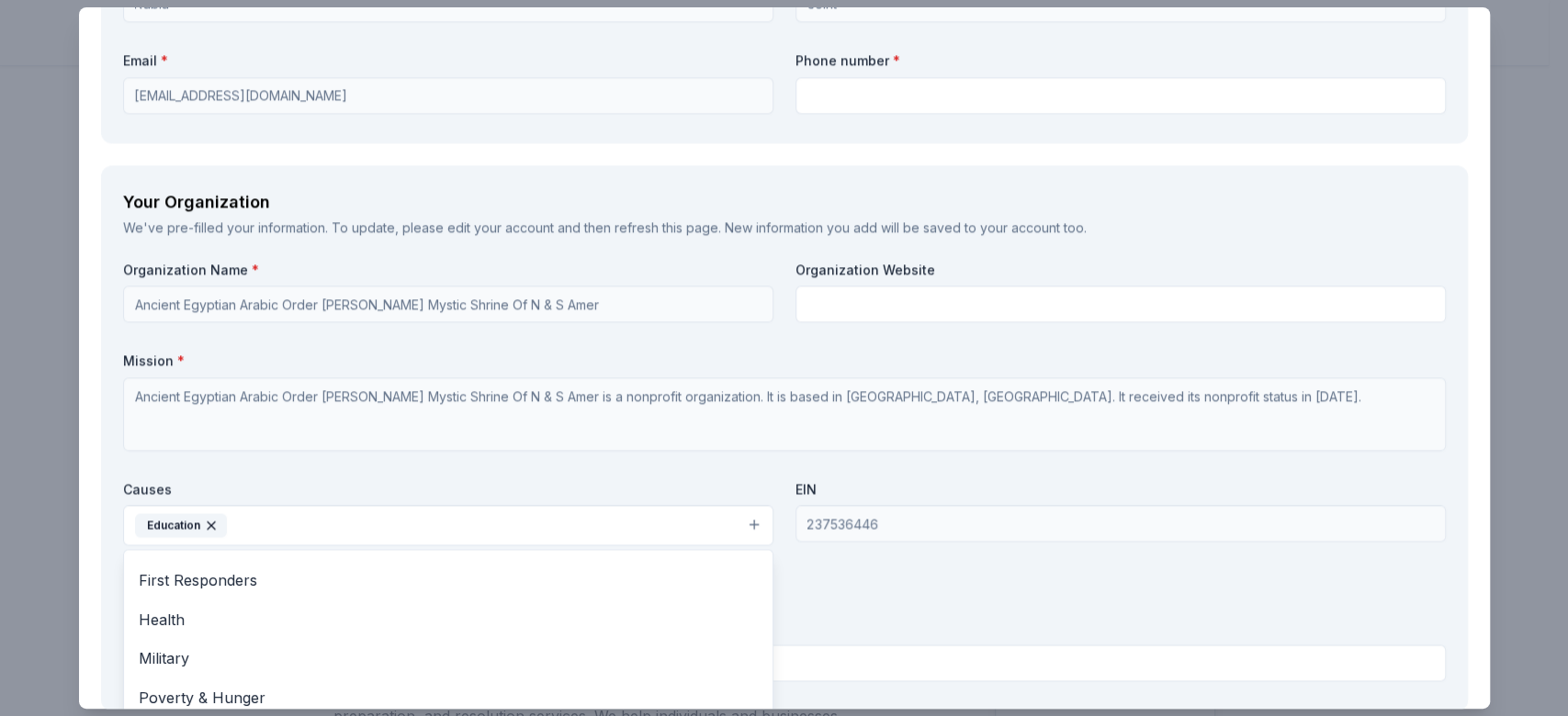
scroll to position [207, 0]
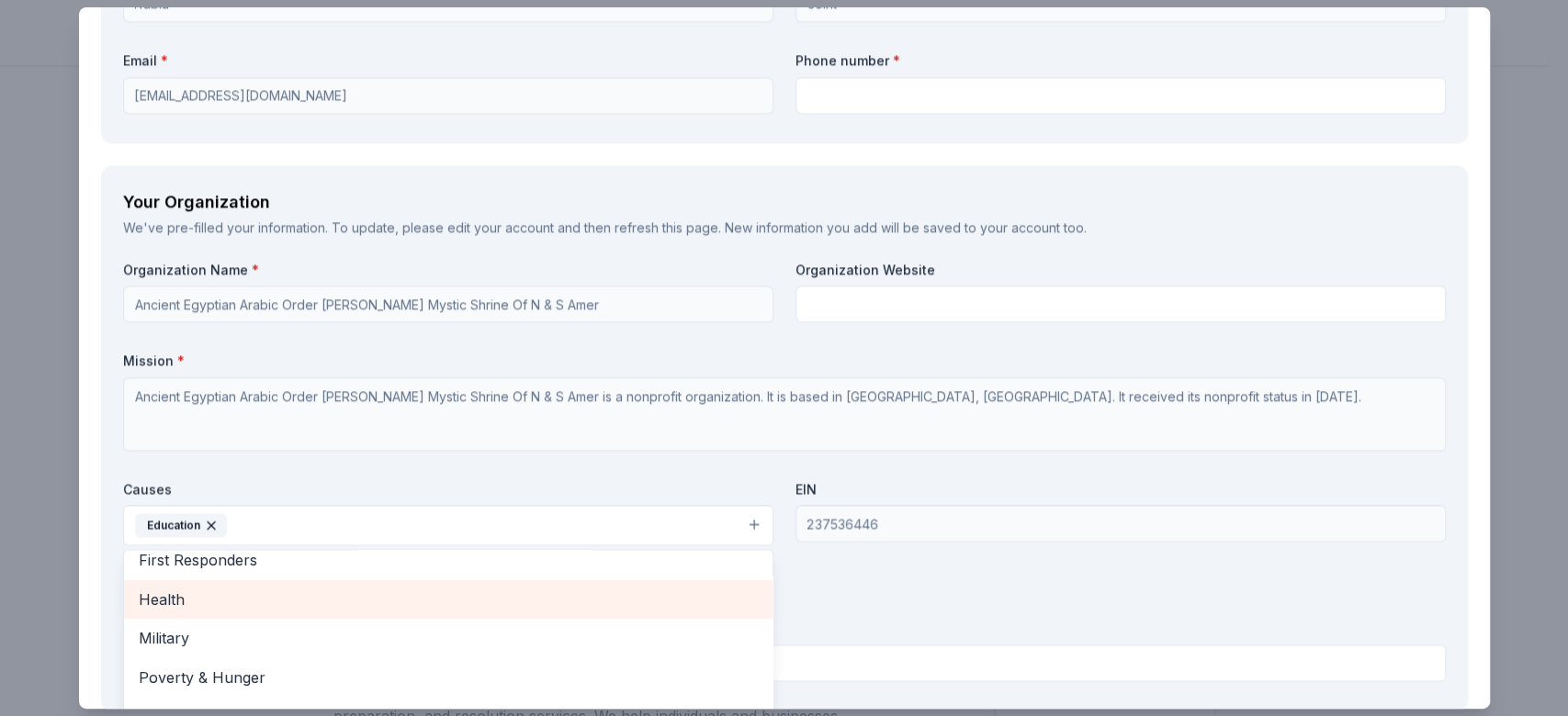
click at [592, 606] on span "Health" at bounding box center [448, 600] width 619 height 24
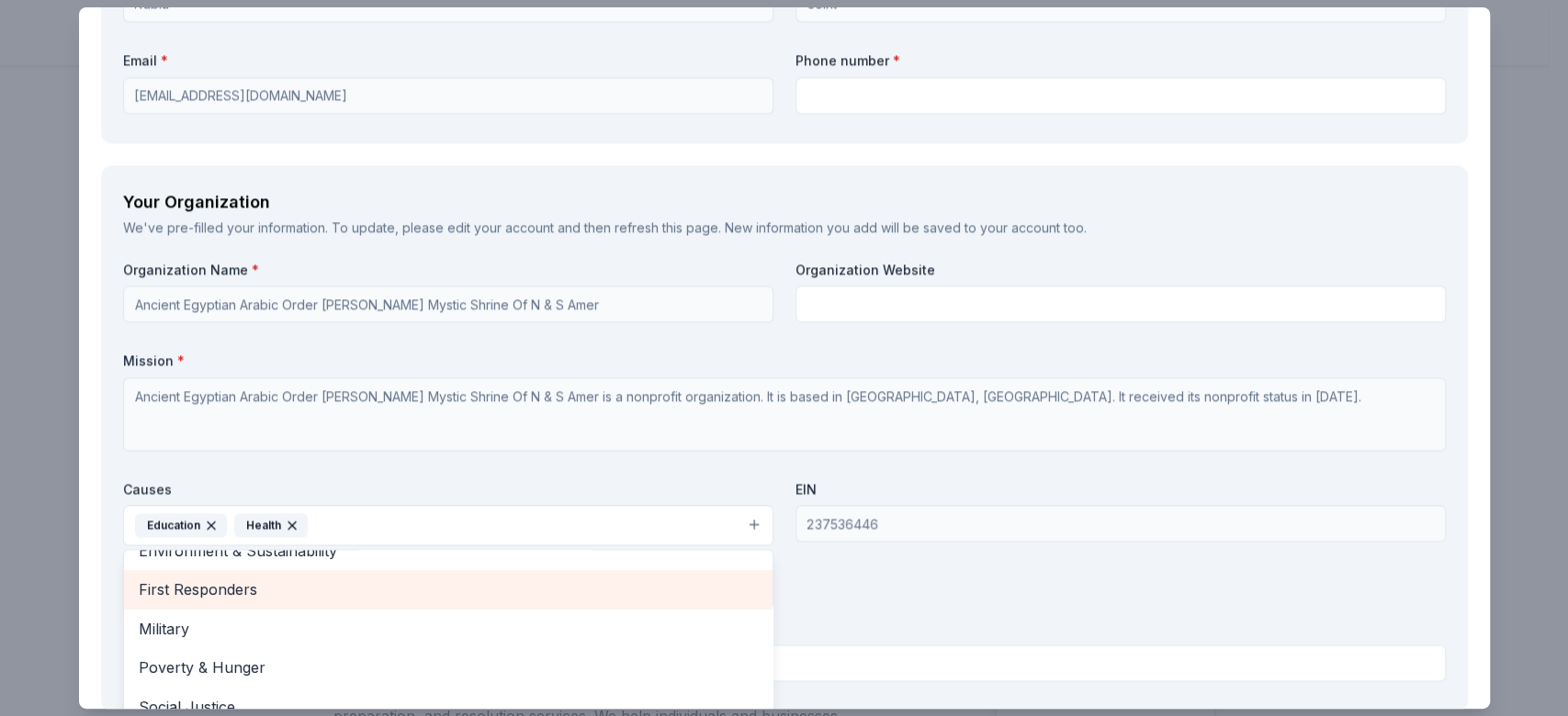
scroll to position [177, 0]
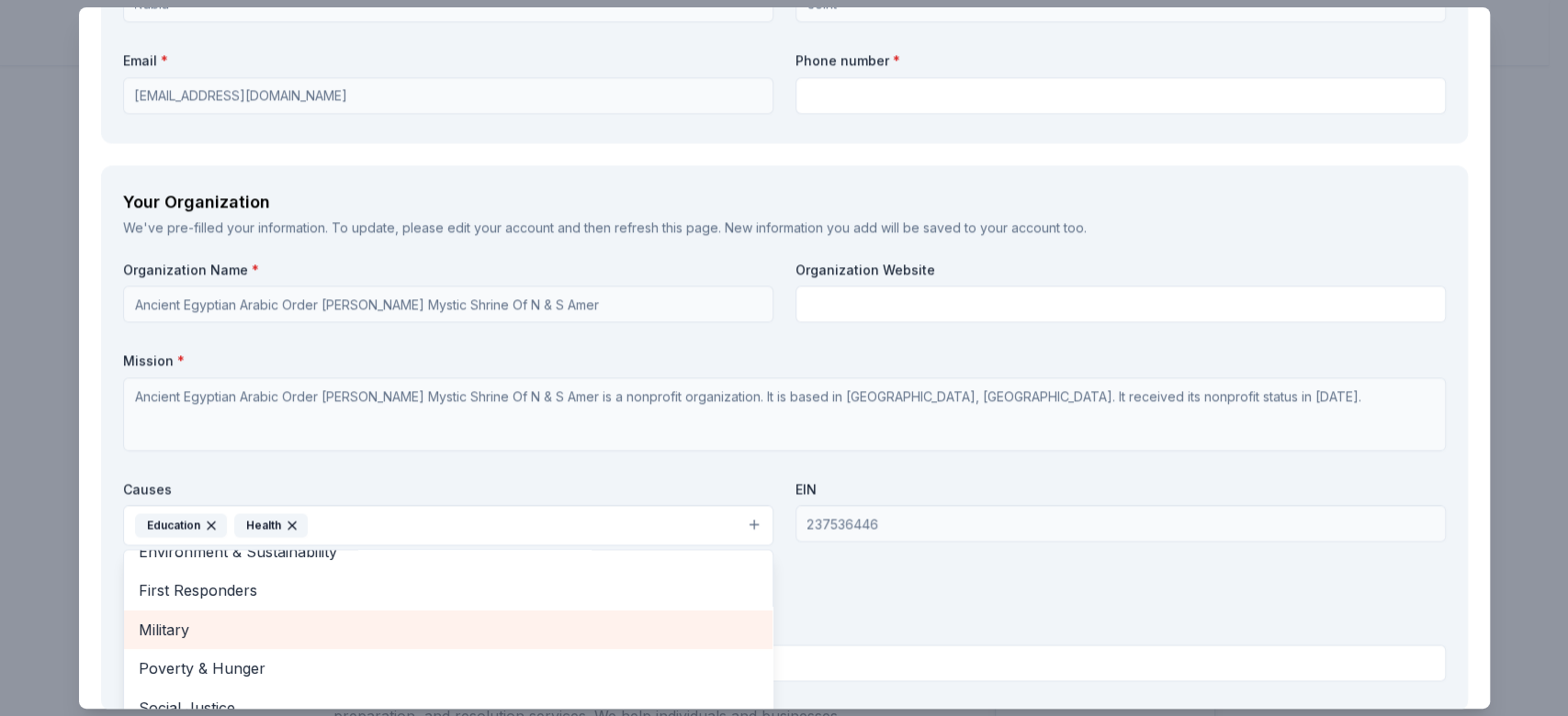
click at [559, 632] on span "Military" at bounding box center [448, 630] width 619 height 24
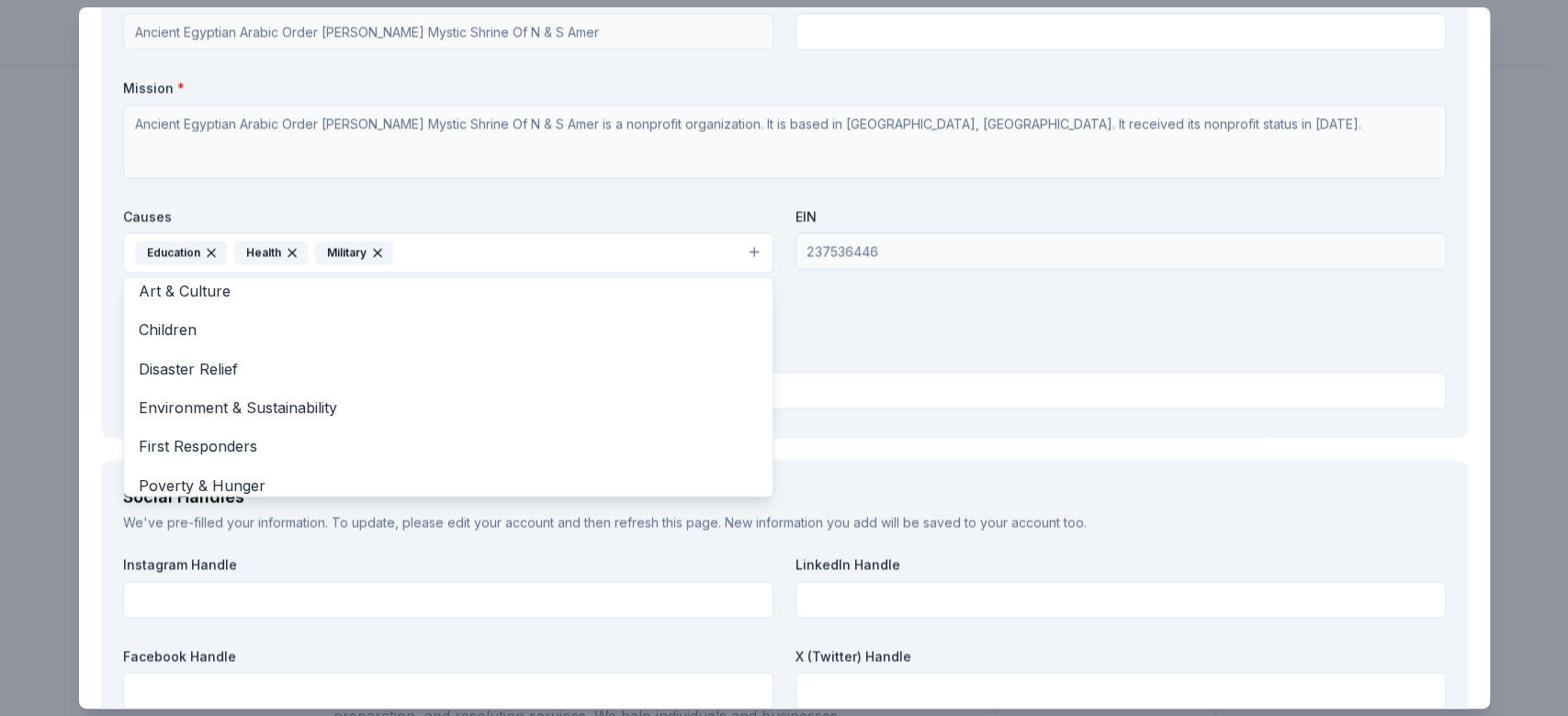
scroll to position [0, 0]
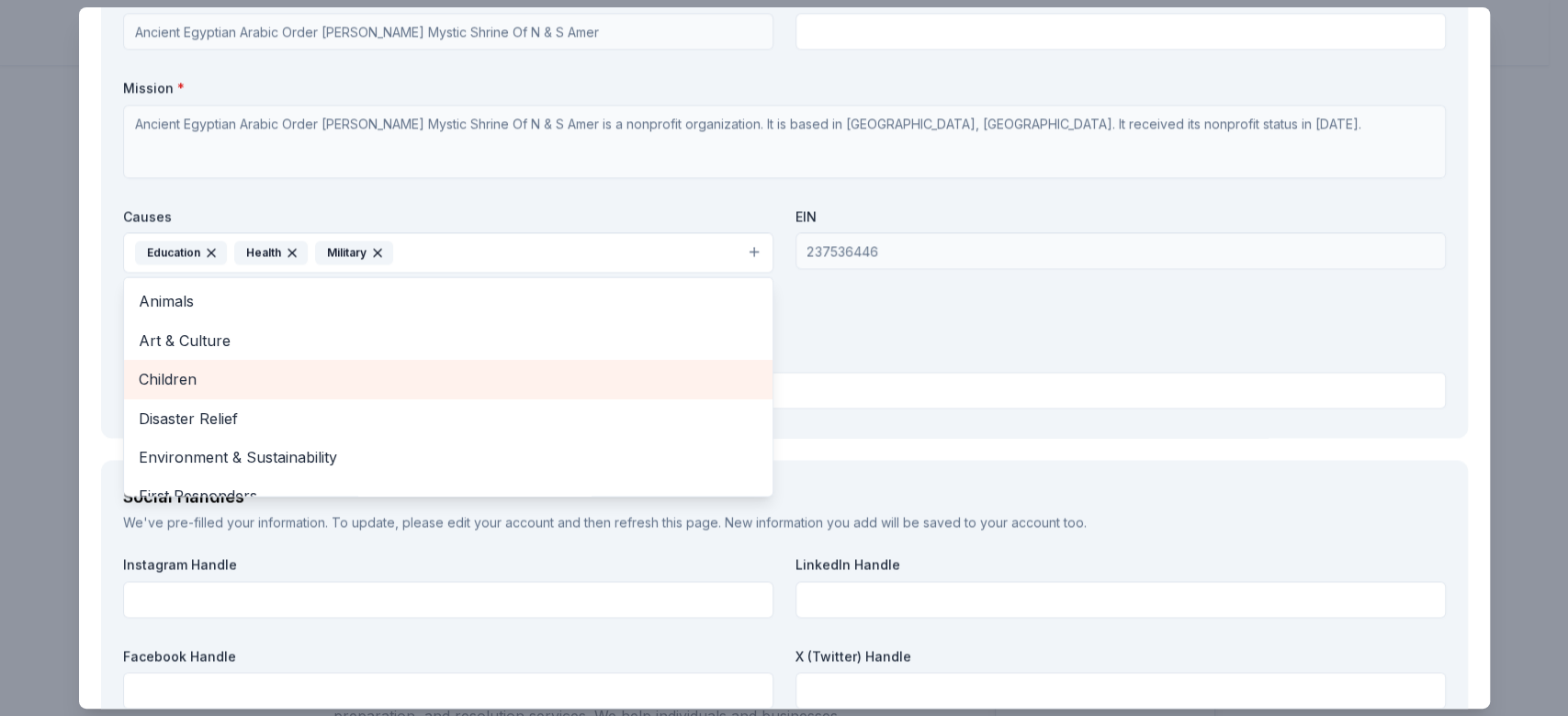
click at [531, 377] on span "Children" at bounding box center [448, 378] width 619 height 24
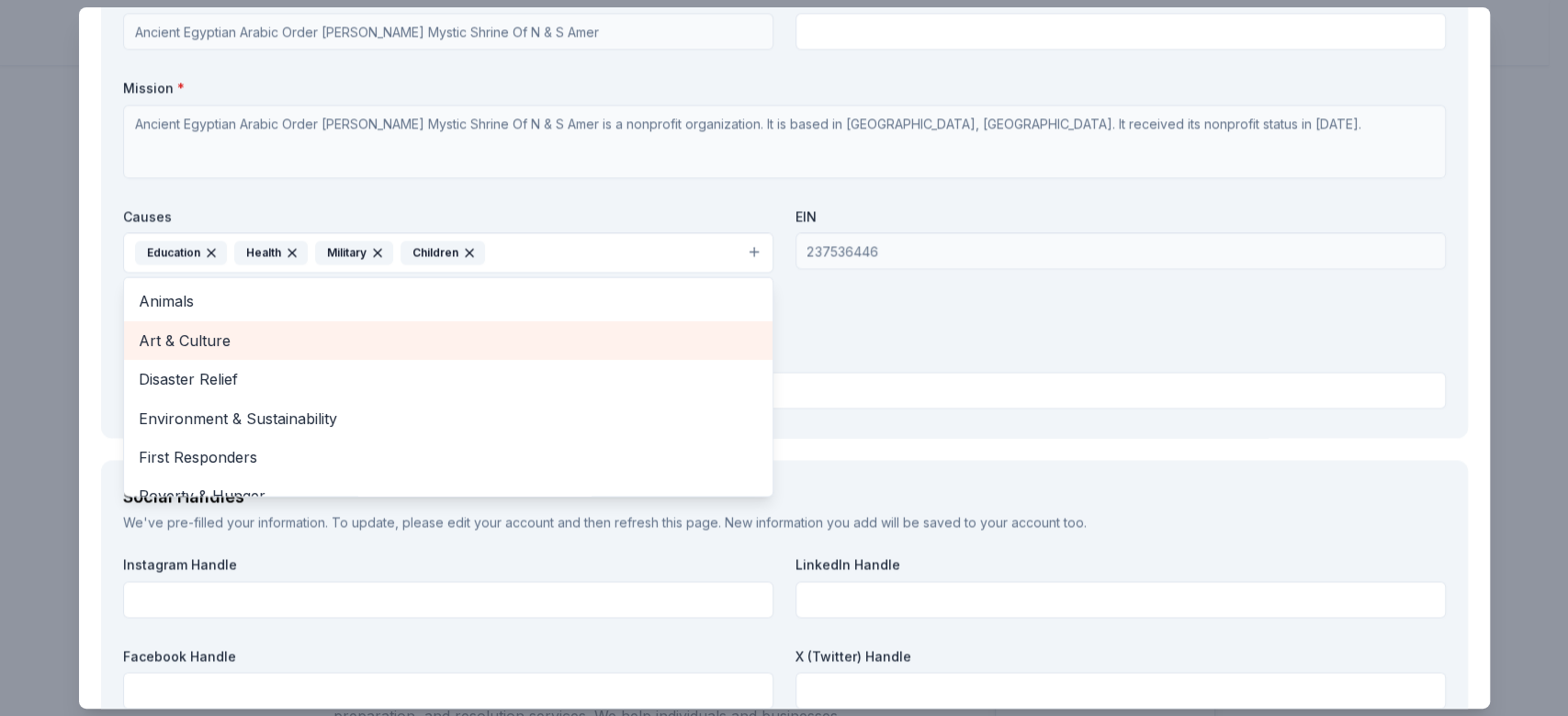
click at [644, 337] on span "Art & Culture" at bounding box center [448, 339] width 619 height 24
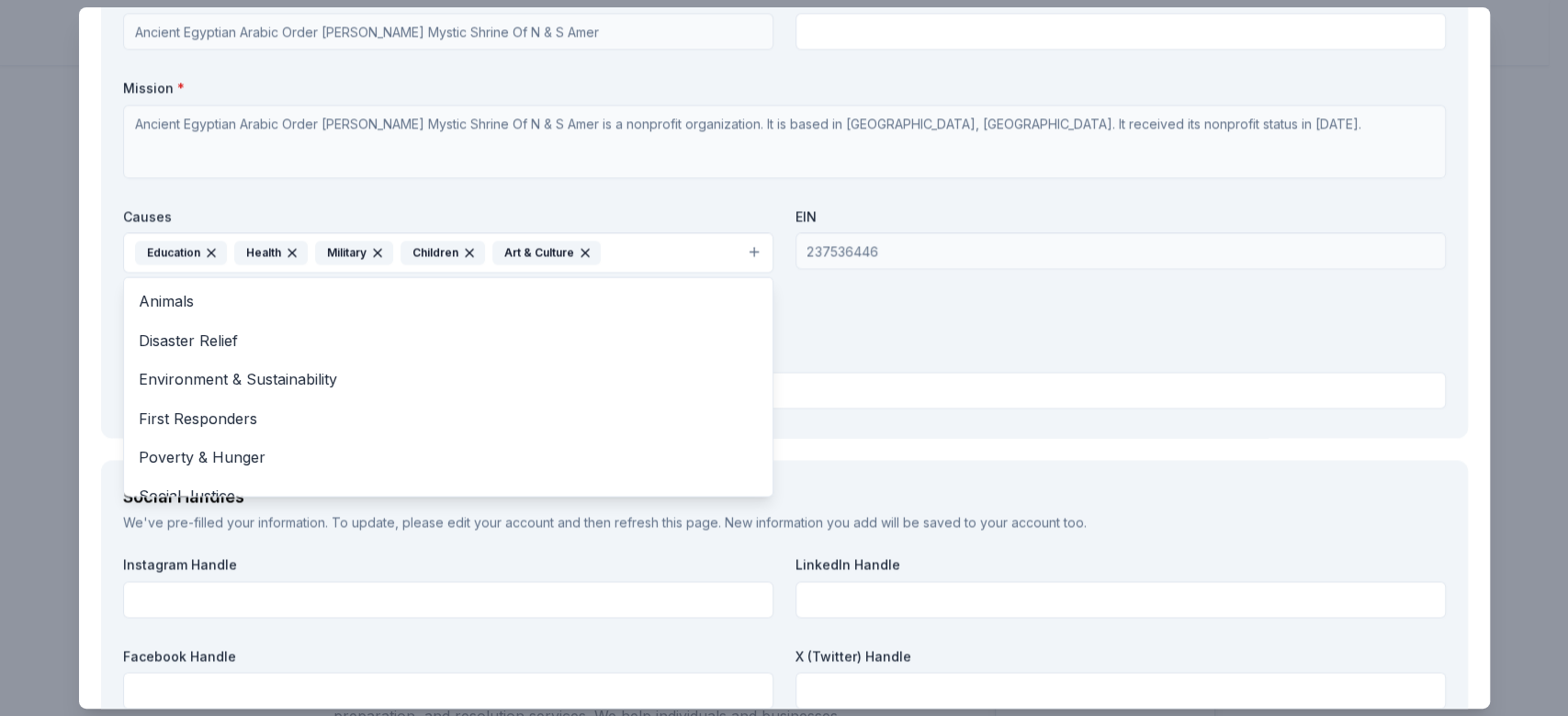
scroll to position [61, 0]
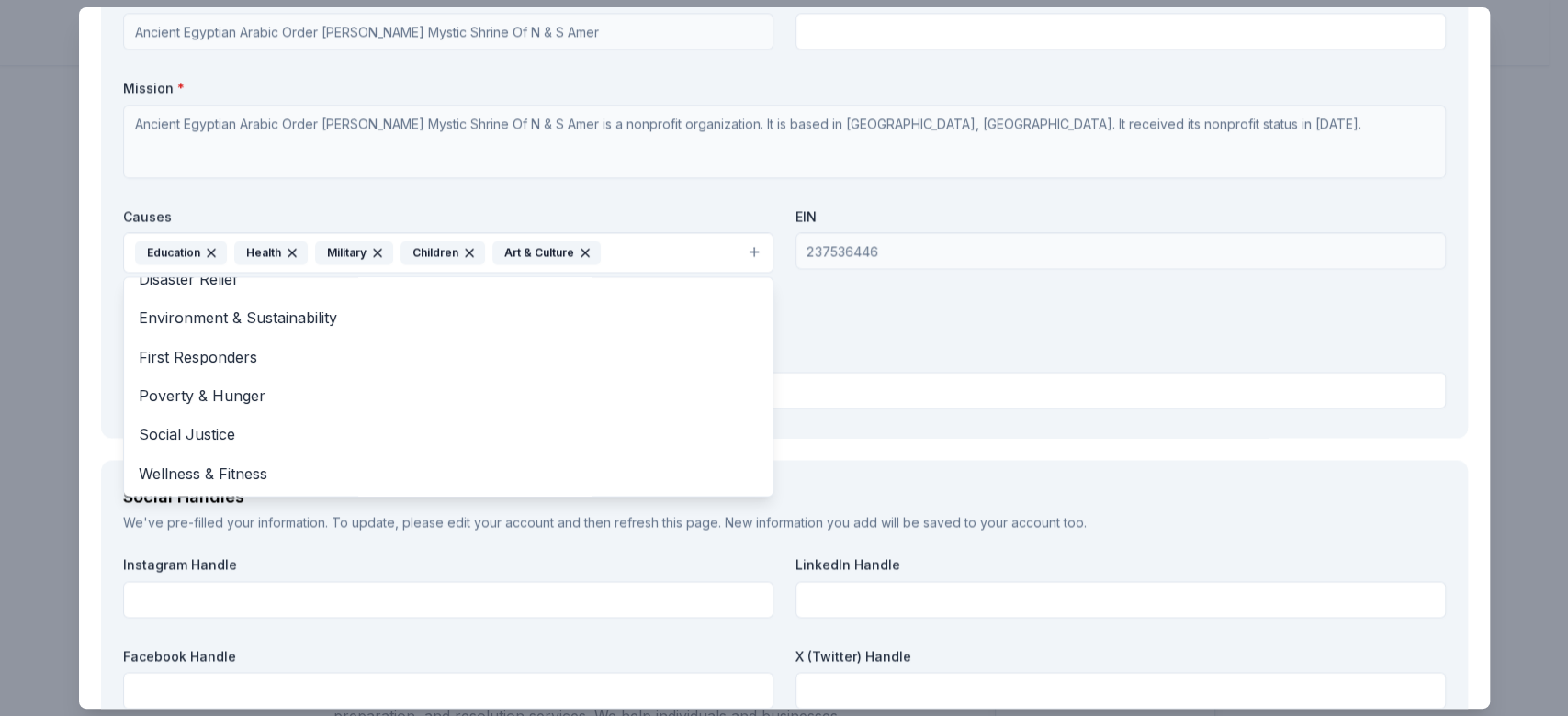
click at [966, 334] on div "Organization Name * Ancient Egyptian Arabic Order Nobles Mystic Shrine Of N & S…" at bounding box center [784, 202] width 1323 height 428
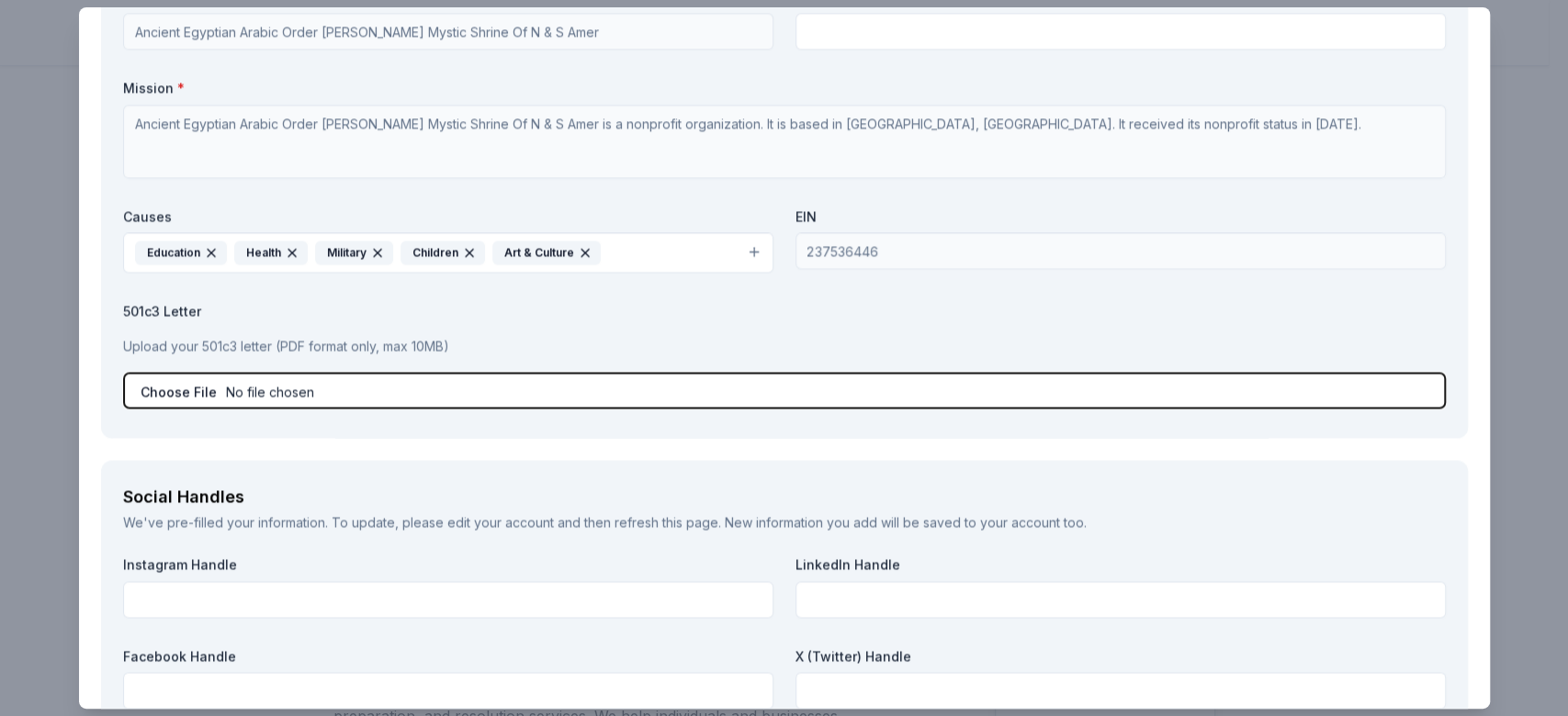
click at [706, 398] on input "file" at bounding box center [784, 390] width 1323 height 37
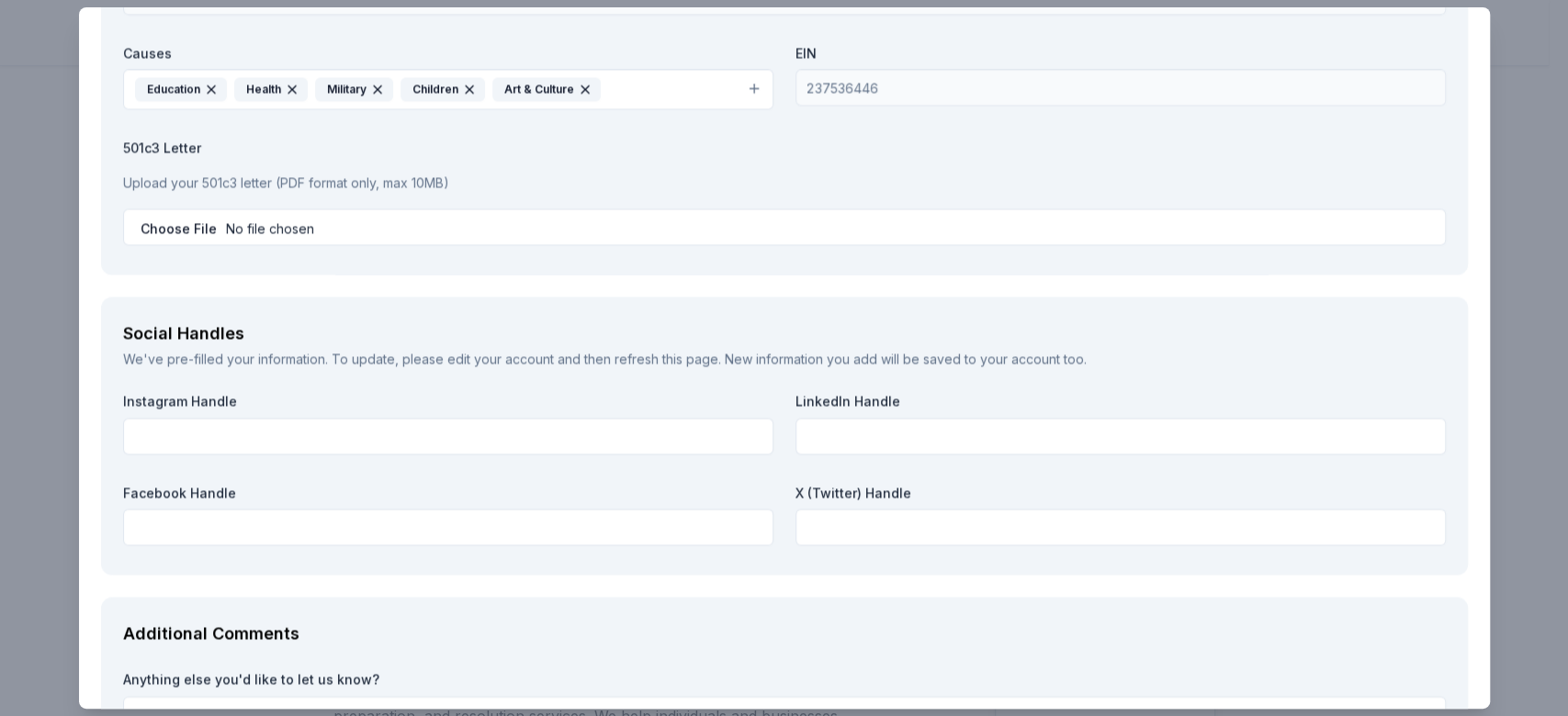
scroll to position [2263, 0]
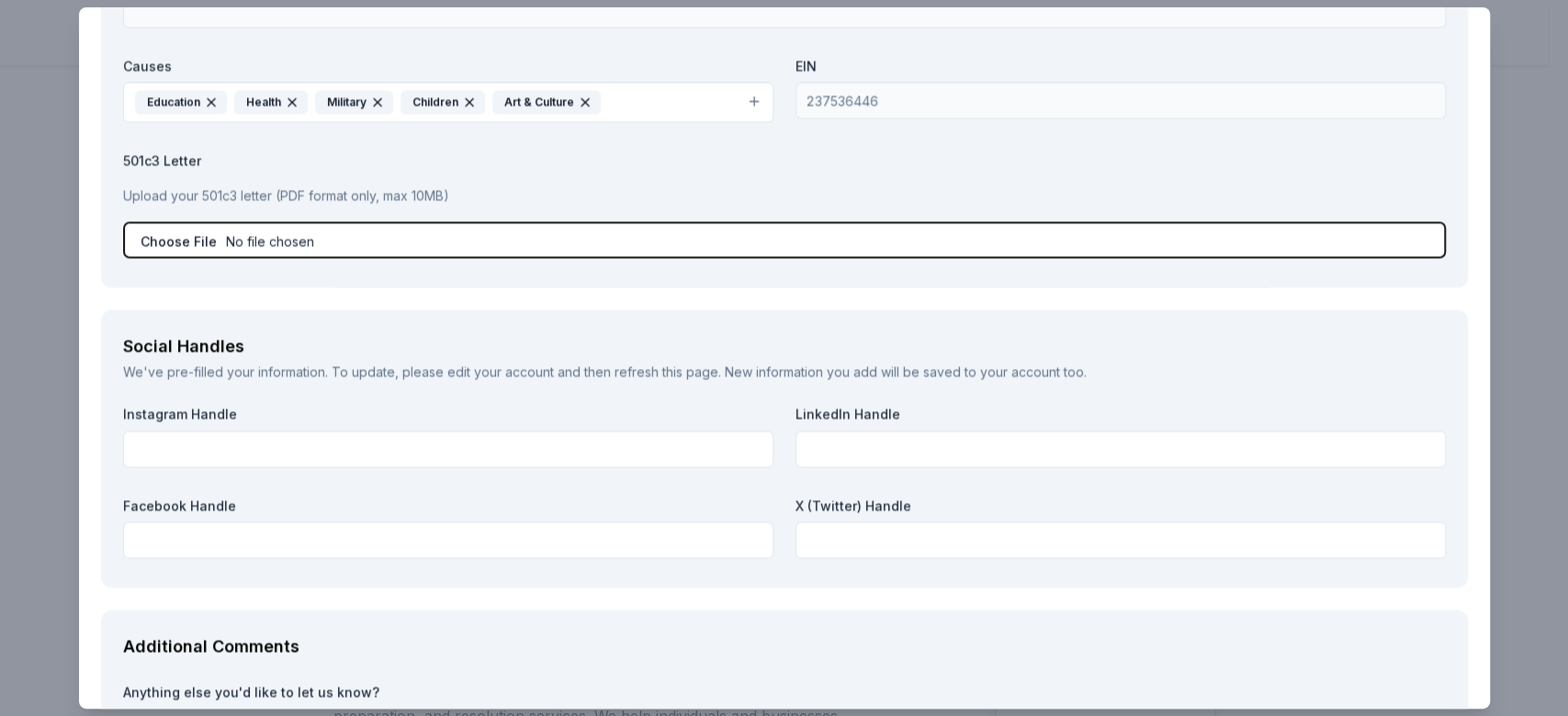
click at [908, 242] on input "file" at bounding box center [784, 239] width 1323 height 37
type input "C:\fakepath\Tax Exempt (1).pdf"
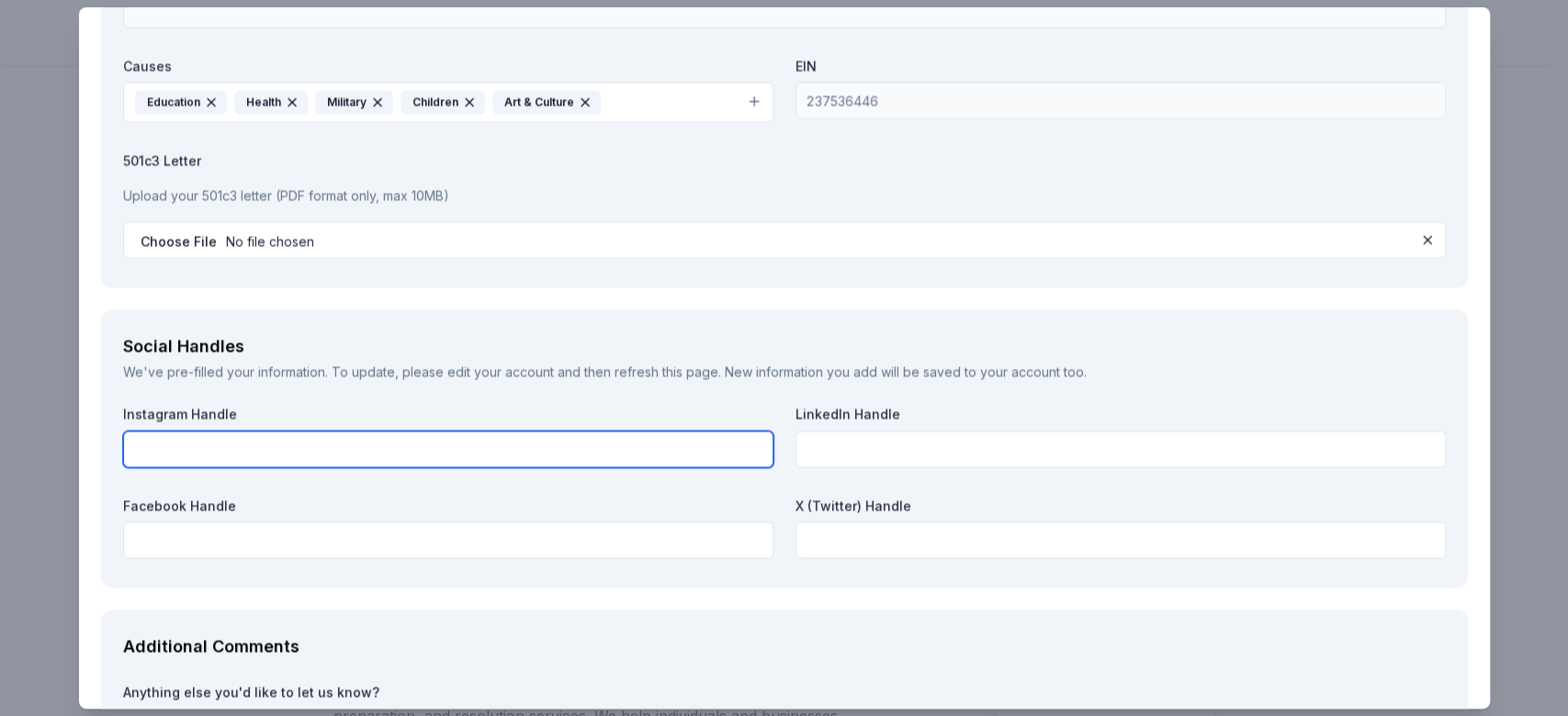
click at [599, 445] on input "text" at bounding box center [448, 450] width 650 height 37
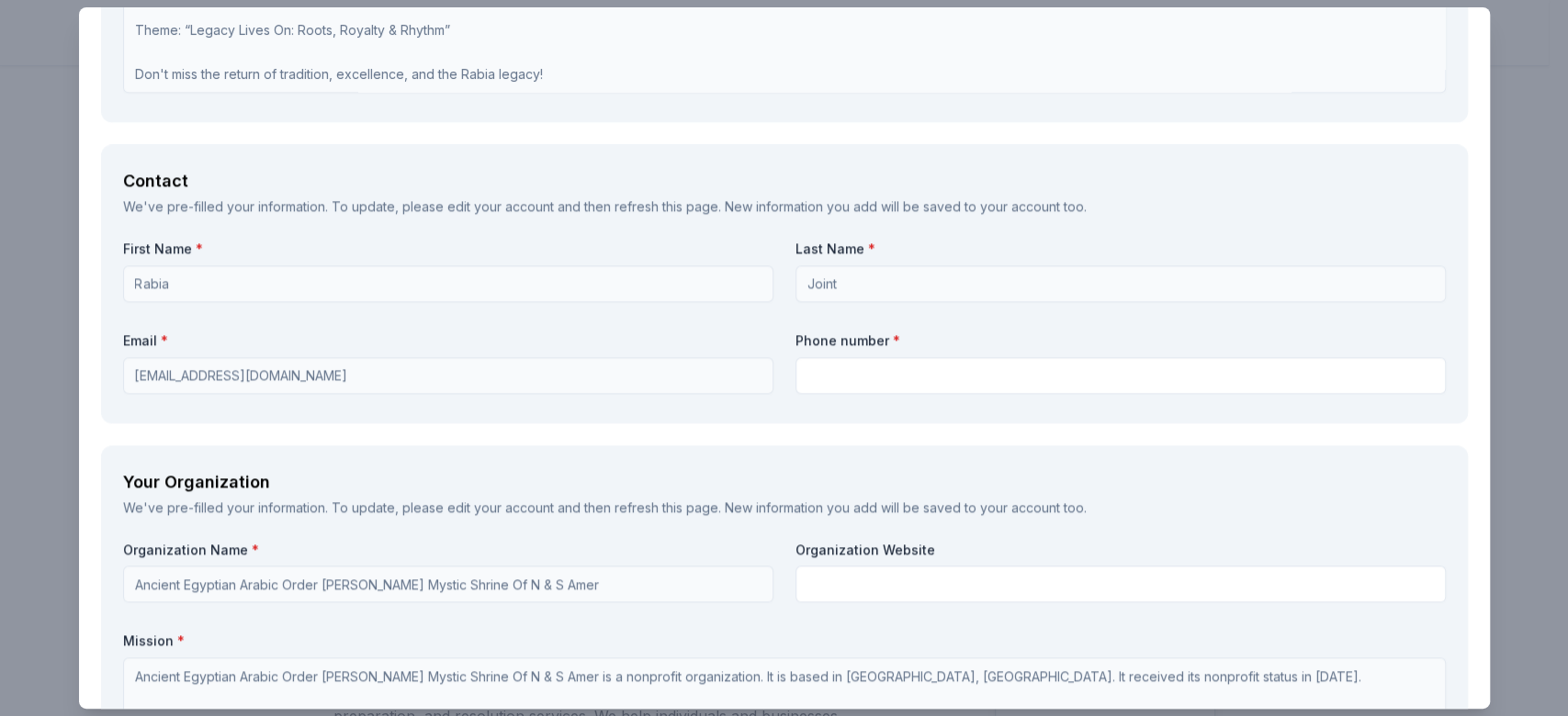
scroll to position [1521, 0]
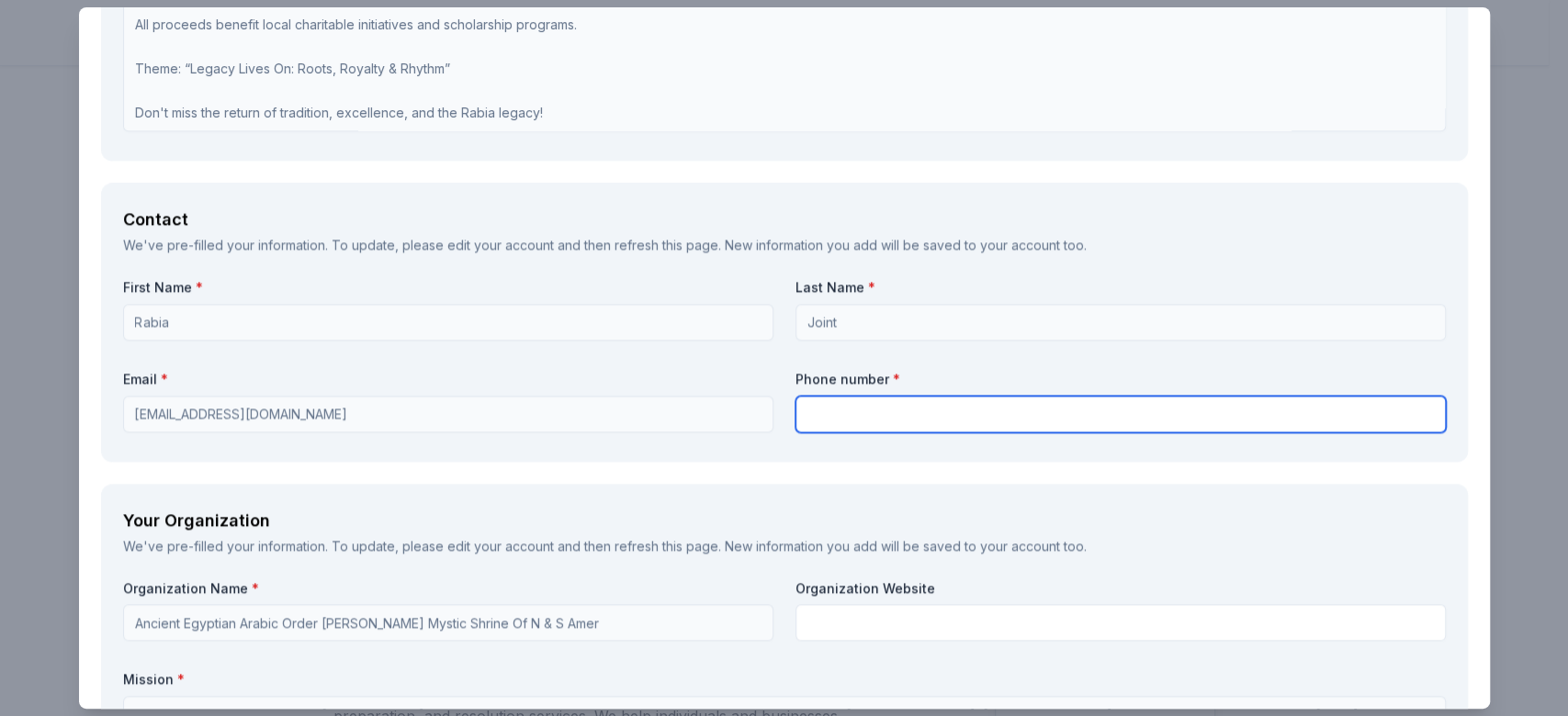
click at [949, 424] on input "text" at bounding box center [1120, 415] width 650 height 37
type input "9044769069"
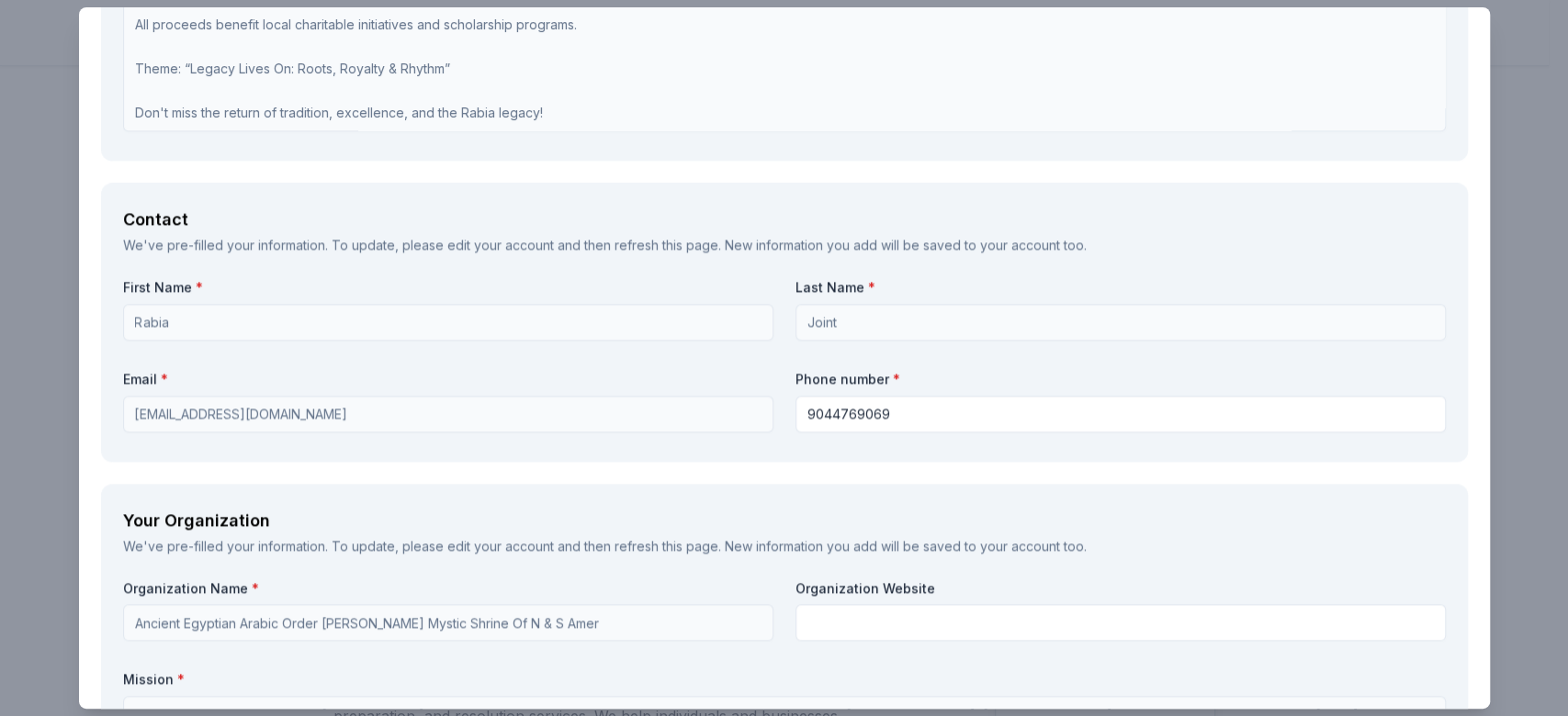
scroll to position [1891, 0]
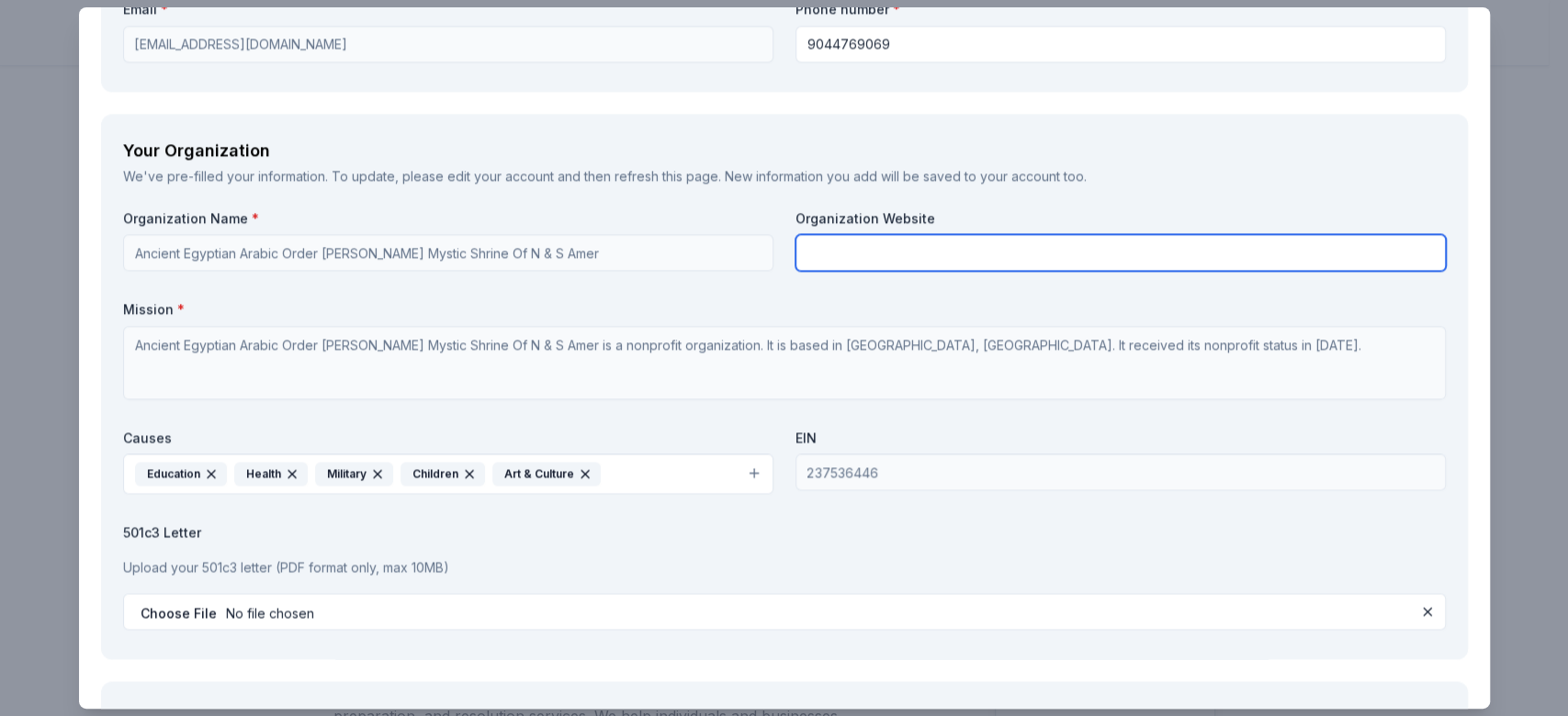
click at [1161, 246] on input "text" at bounding box center [1120, 253] width 650 height 37
paste input "https://www.eventeny.com/events/rabiajointcharityballweekend2025-21878/"
type input "https://www.eventeny.com/events/rabiajointcharityballweekend2025-21878/"
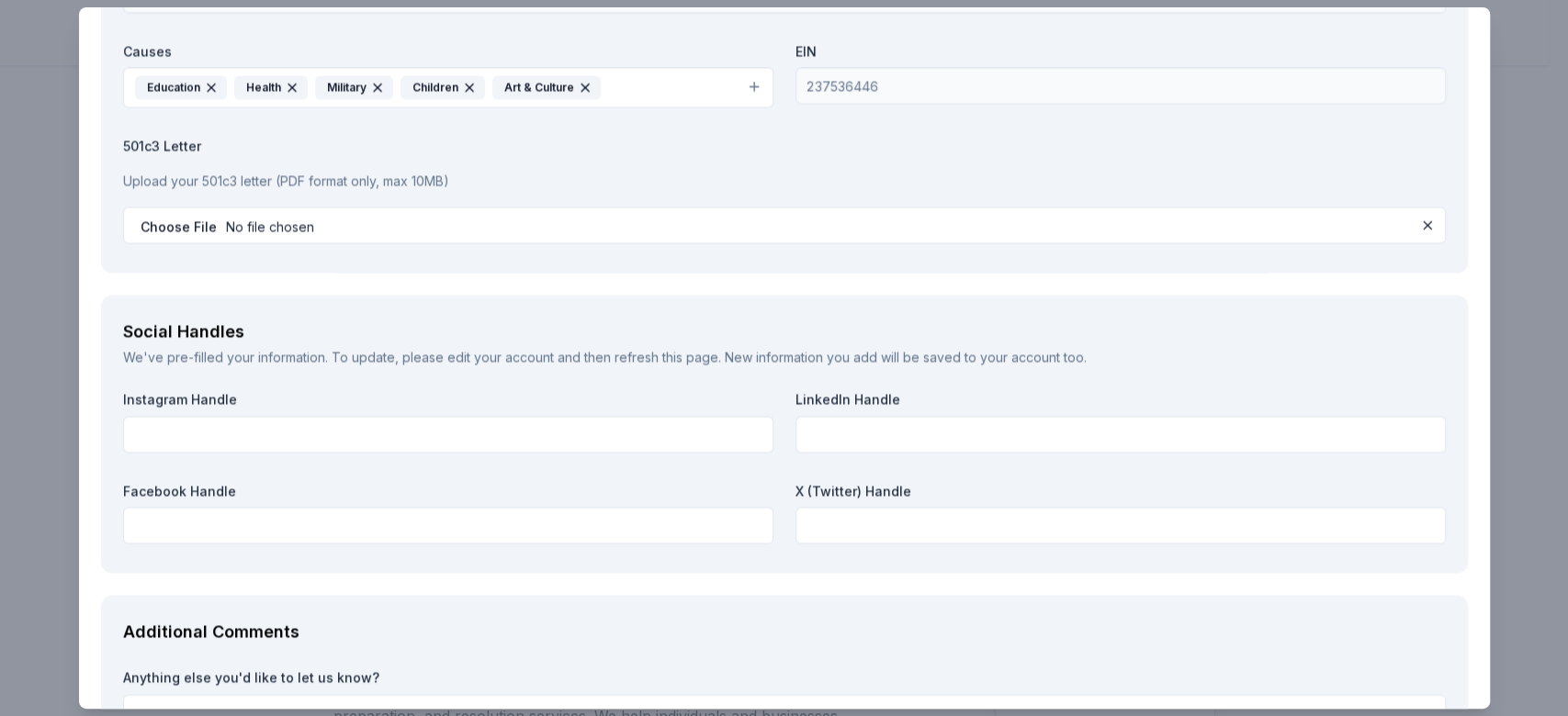
scroll to position [2282, 0]
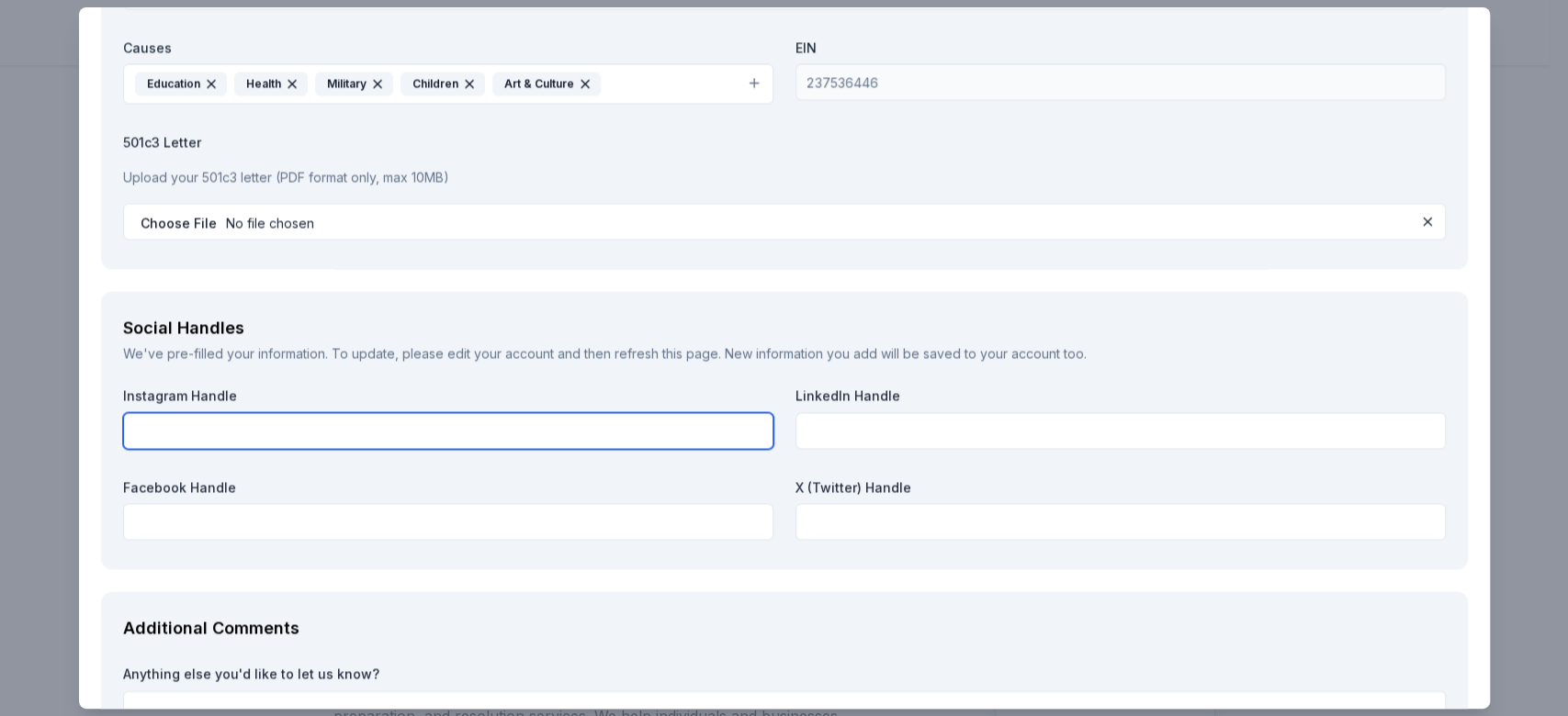
click at [647, 443] on input "text" at bounding box center [448, 431] width 650 height 37
type input "j"
type input "@jaxrabia8"
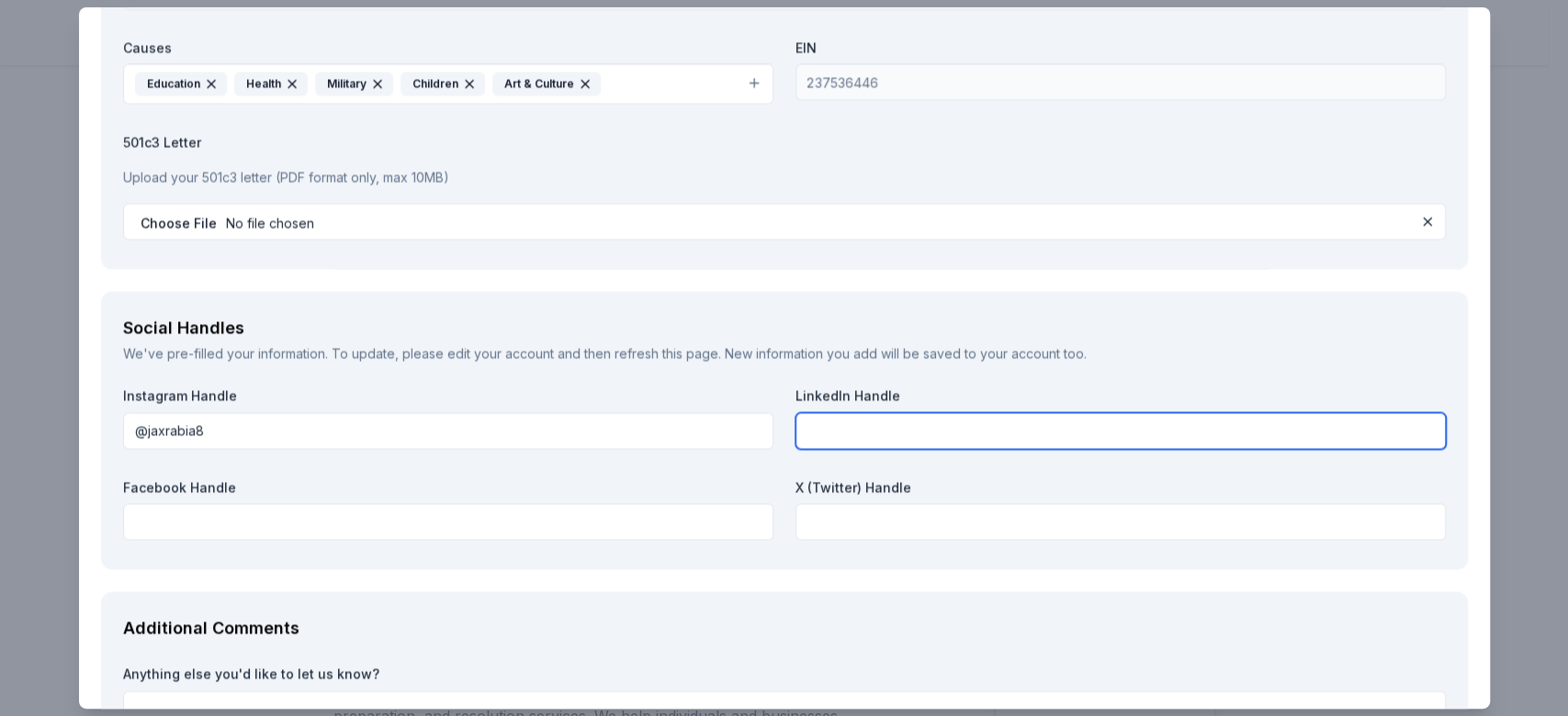
click at [1132, 436] on input "text" at bounding box center [1120, 431] width 650 height 37
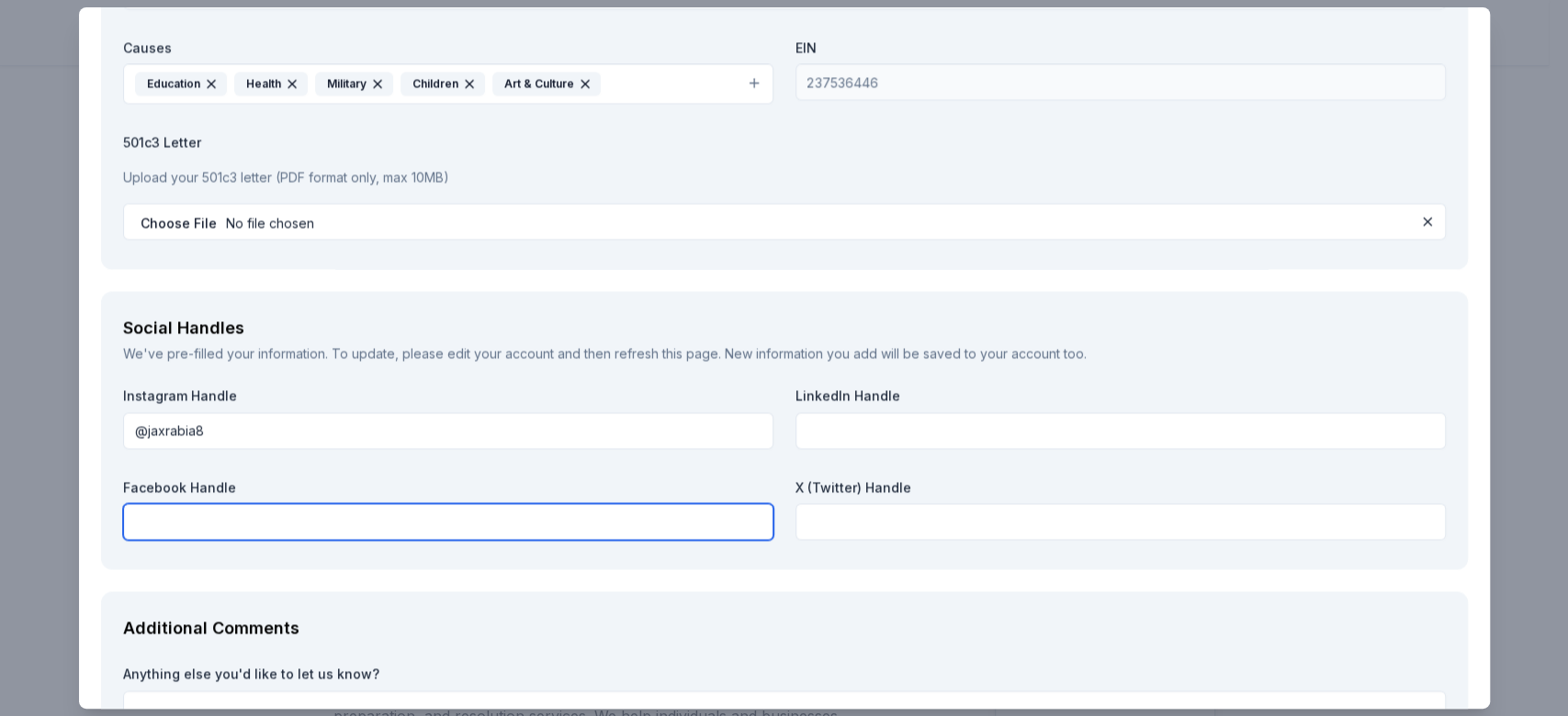
click at [633, 520] on input "text" at bounding box center [448, 521] width 650 height 37
type input "Rabia Court No.25 DOI-PHA"
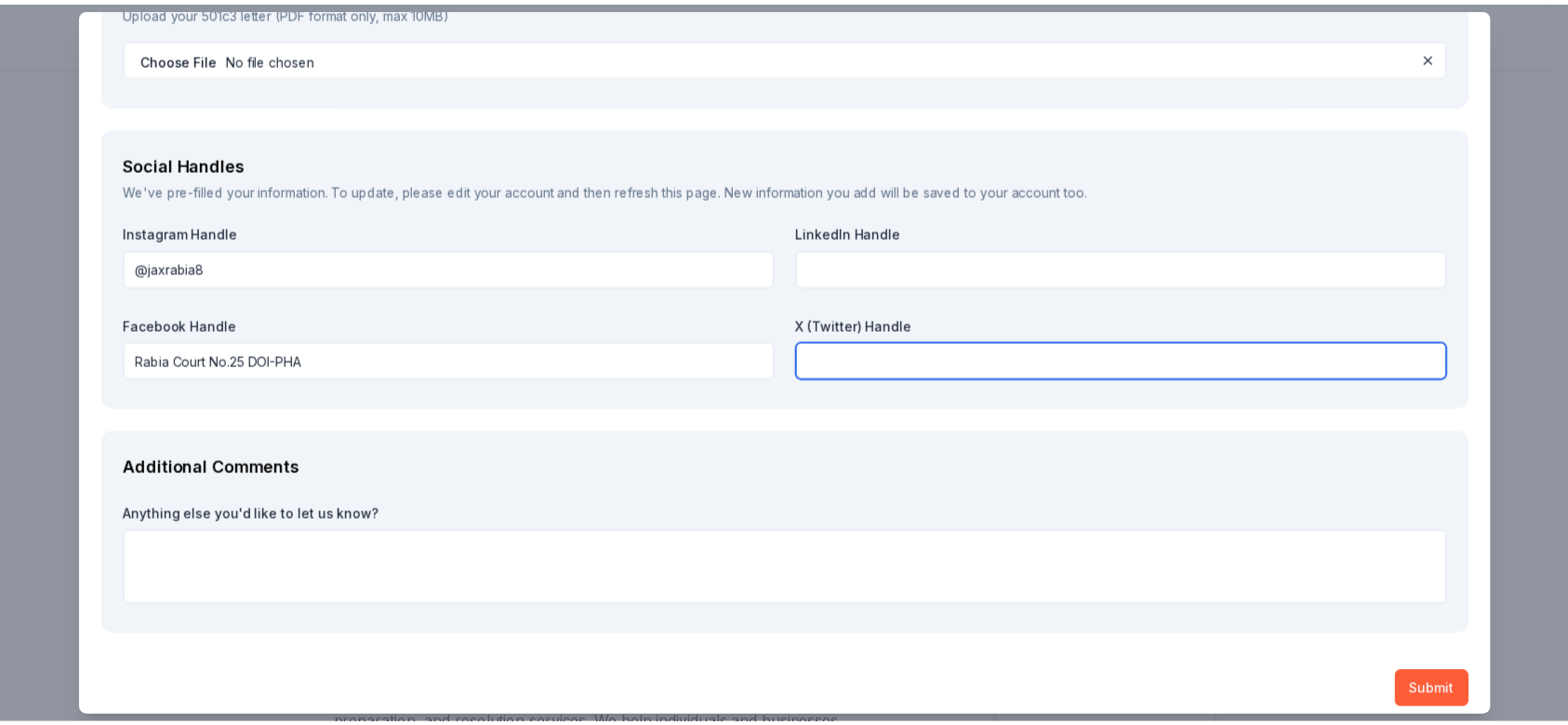
scroll to position [2490, 0]
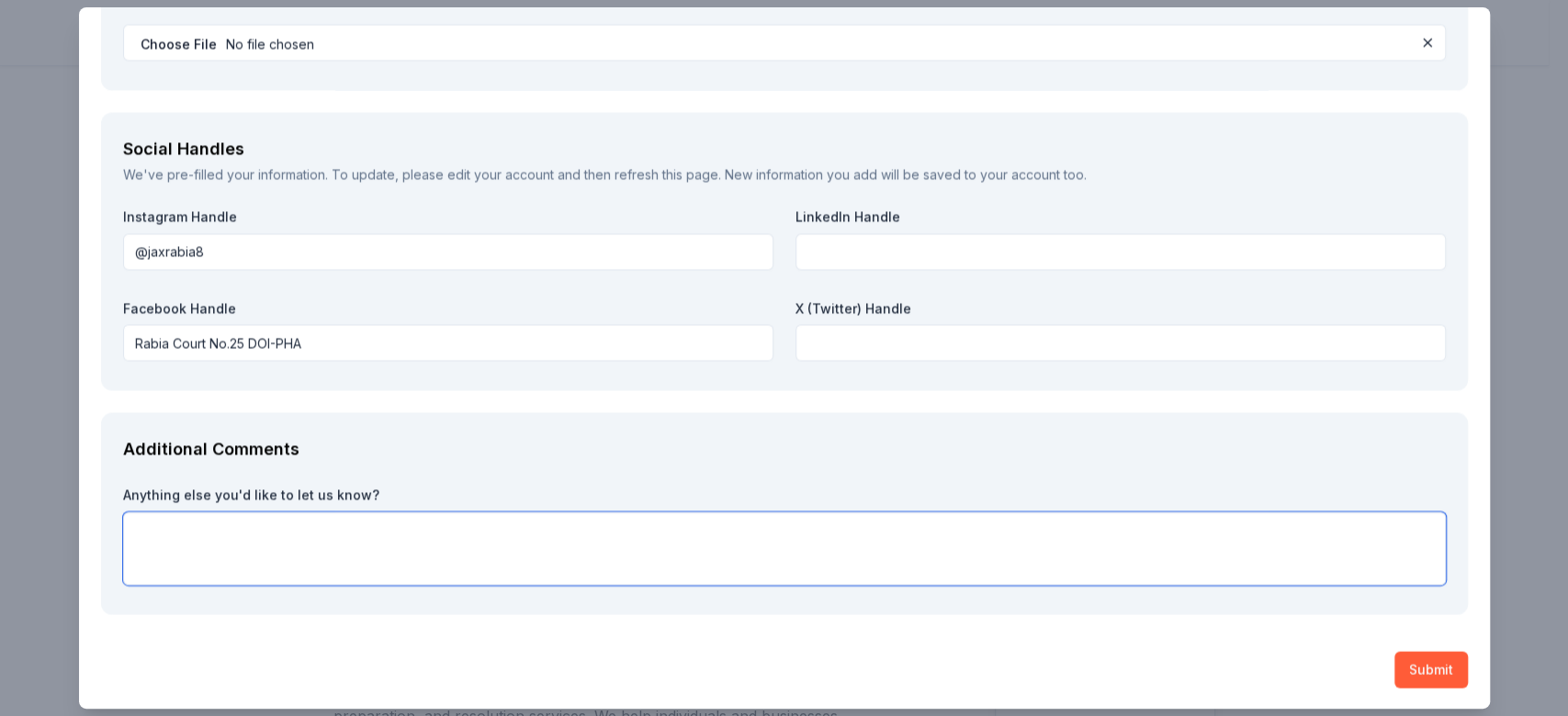
click at [707, 528] on textarea at bounding box center [784, 549] width 1323 height 74
type textarea "T"
paste textarea "This annual Gala unites members from across the Southeast in a powerful celebra…"
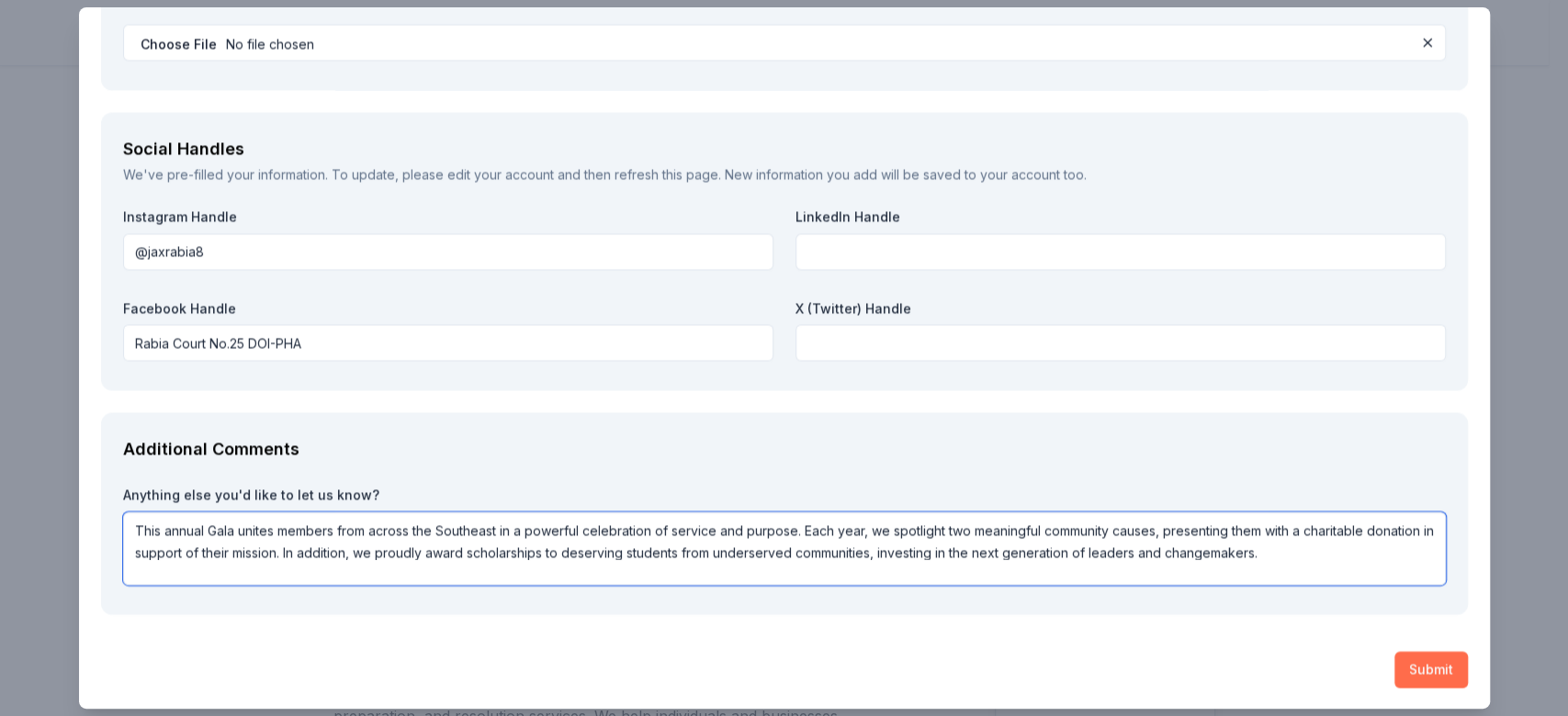
type textarea "This annual Gala unites members from across the Southeast in a powerful celebra…"
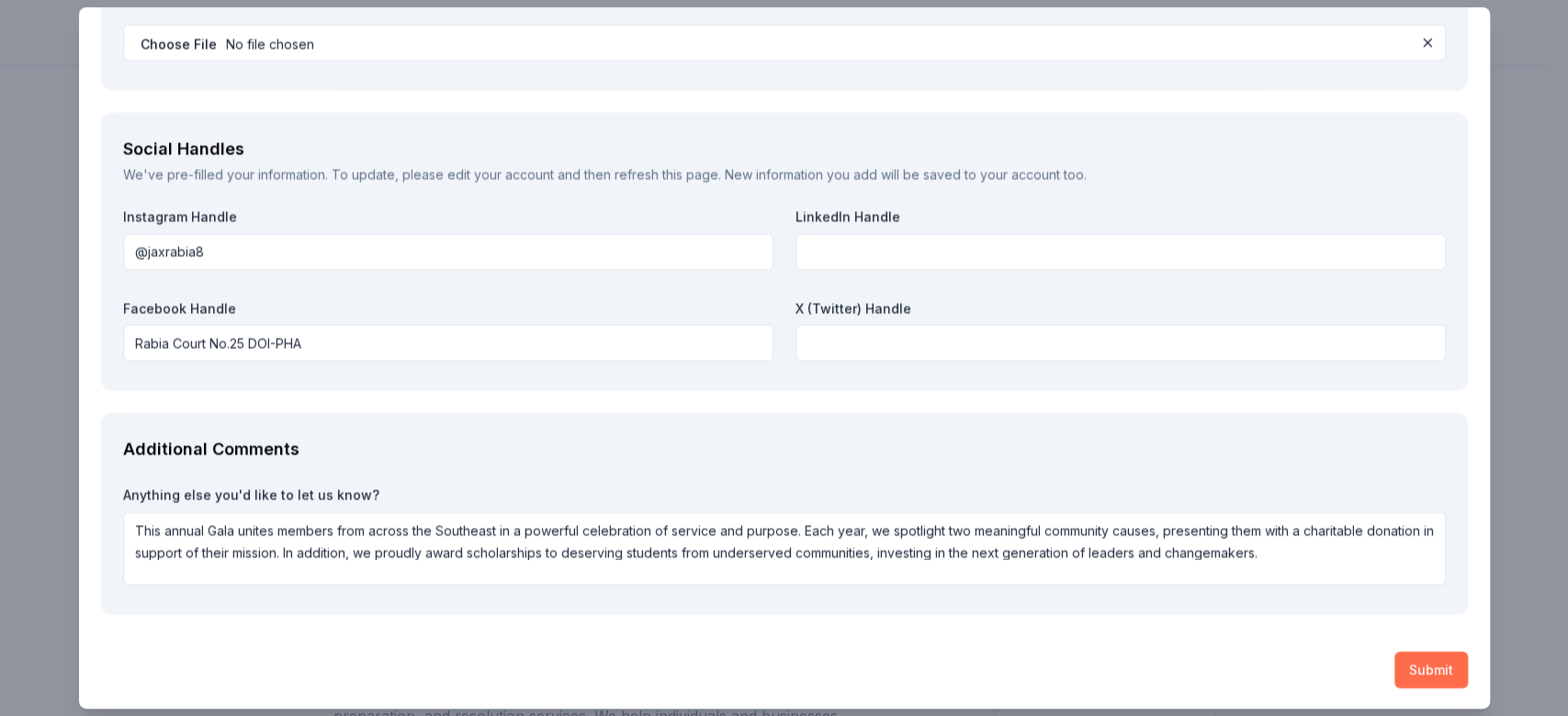
click at [1422, 667] on button "Submit" at bounding box center [1431, 670] width 74 height 37
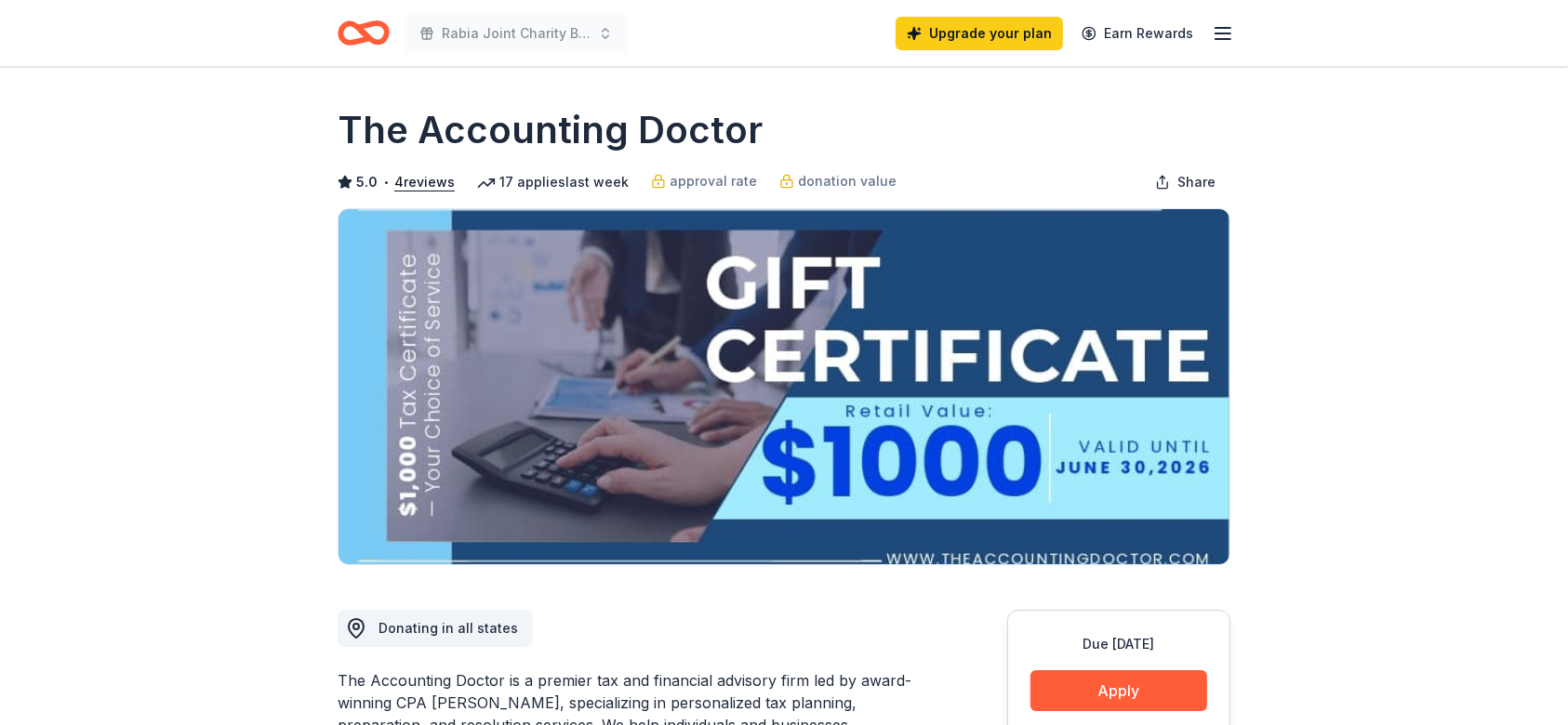
click at [1210, 31] on div "Upgrade your plan Earn Rewards" at bounding box center [1065, 32] width 339 height 44
click at [1221, 31] on icon "button" at bounding box center [1223, 33] width 23 height 23
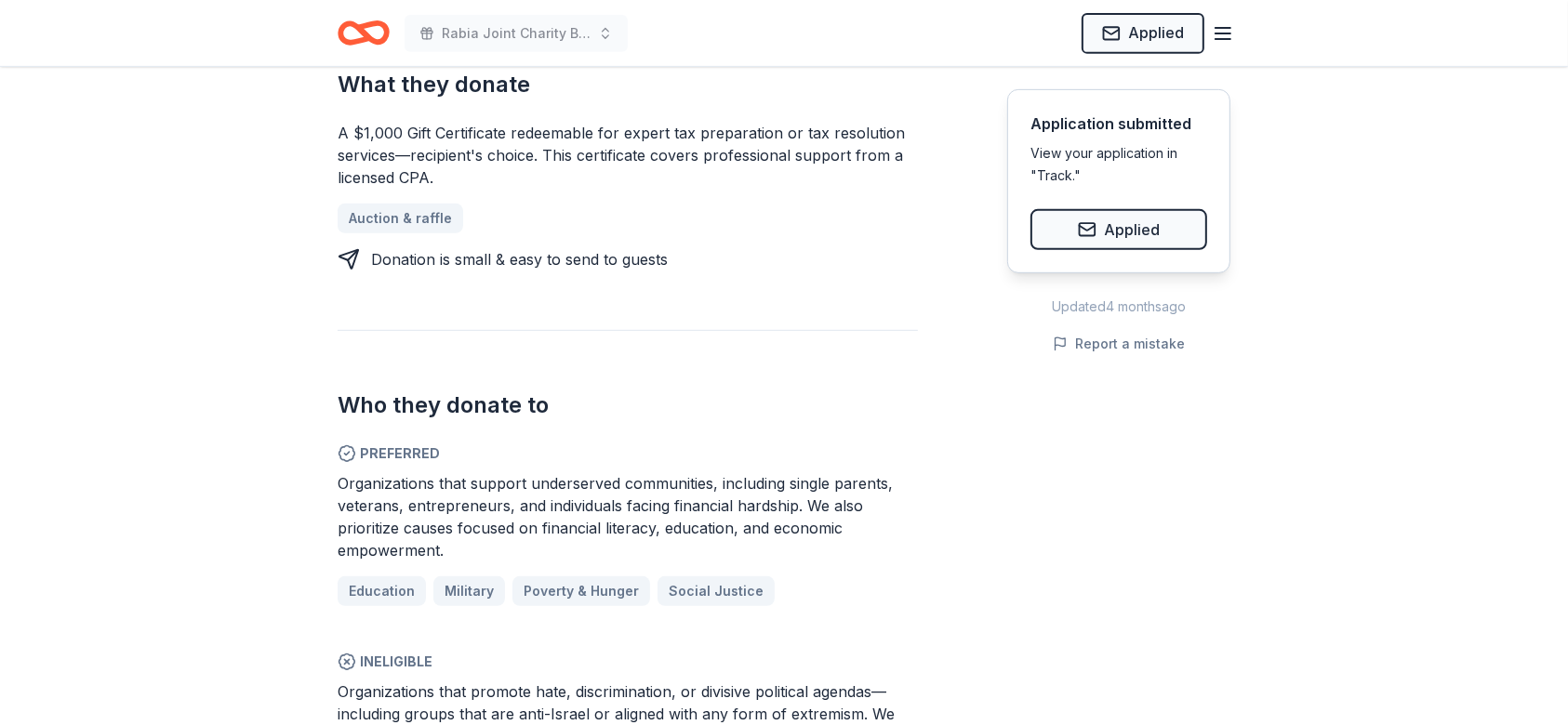
scroll to position [0, 0]
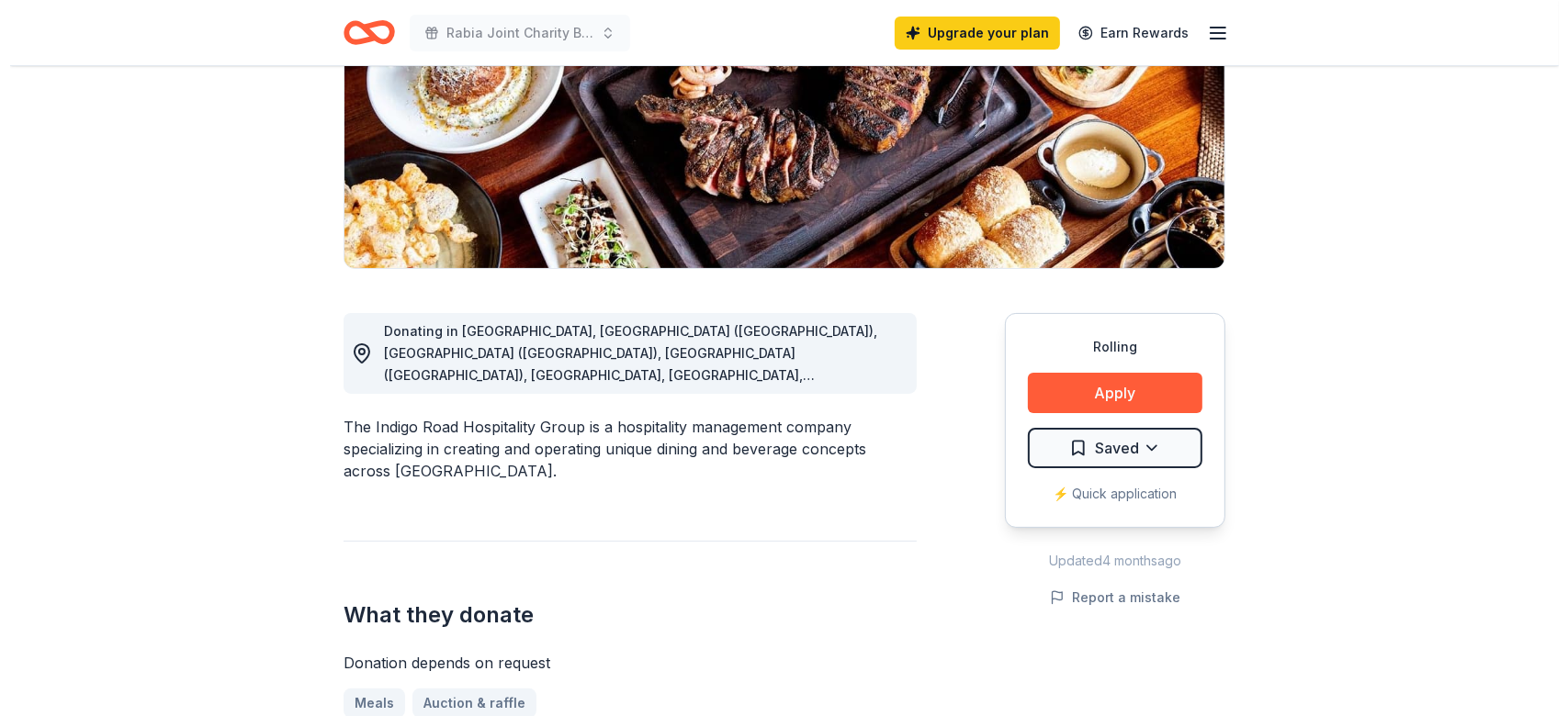
scroll to position [169, 0]
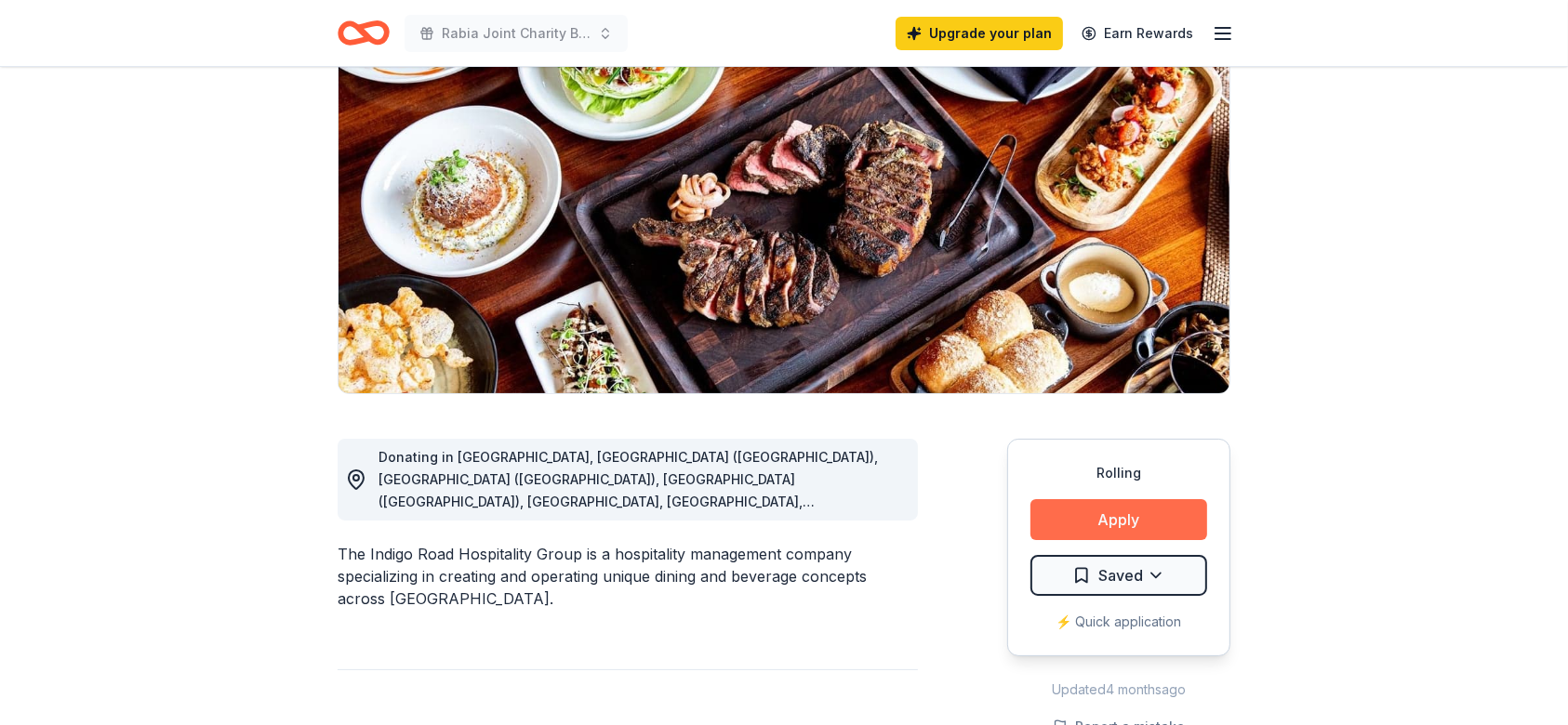
click at [1116, 527] on button "Apply" at bounding box center [1119, 520] width 177 height 41
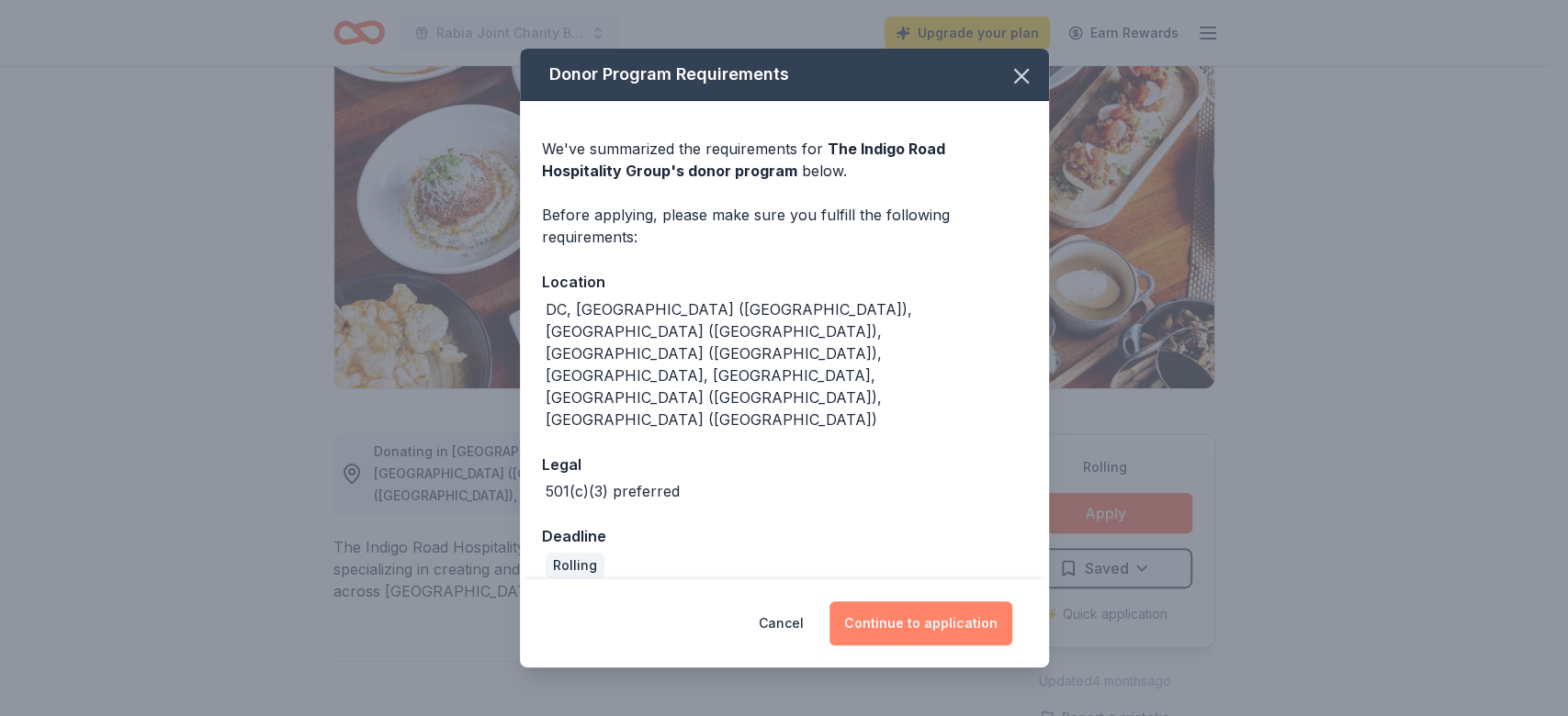
click at [882, 602] on button "Continue to application" at bounding box center [921, 623] width 183 height 44
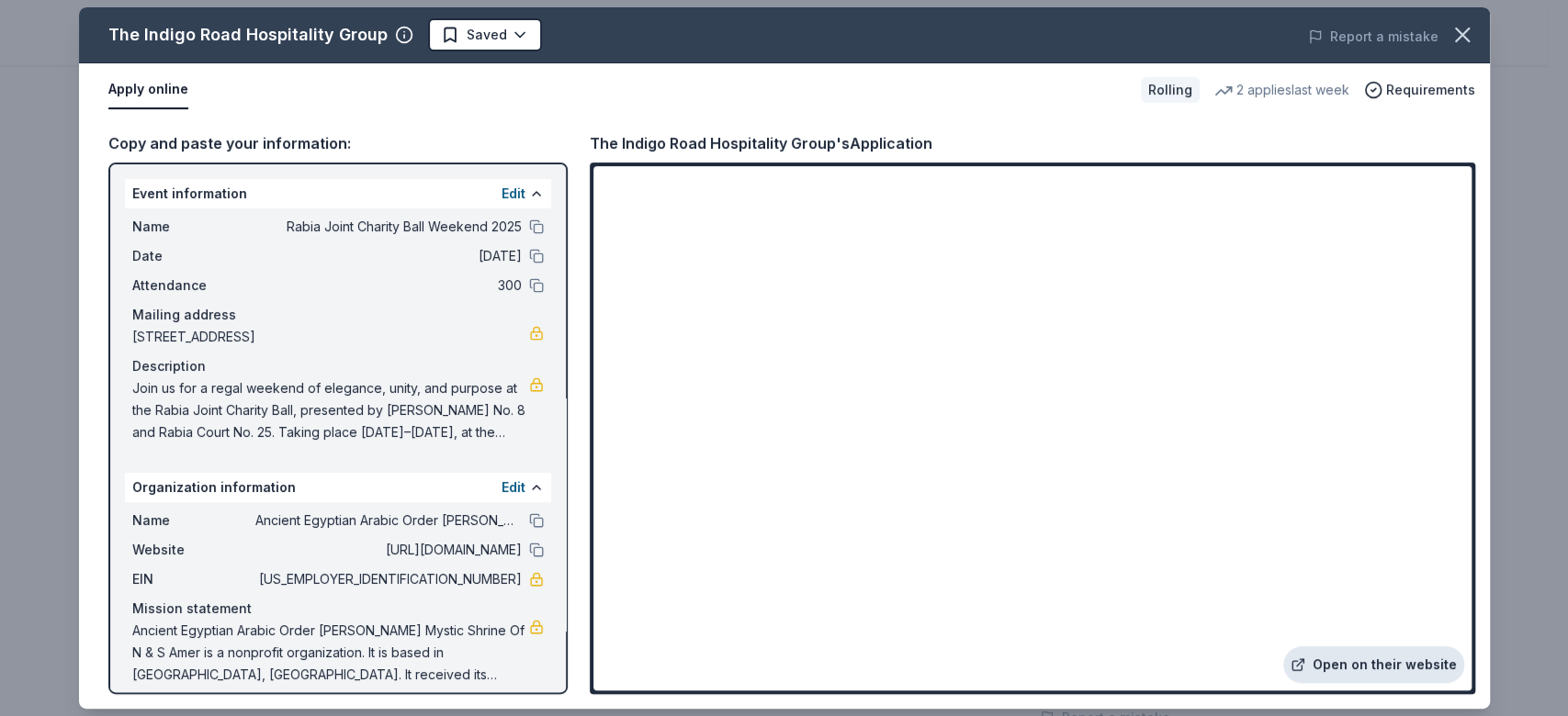
click at [1378, 658] on link "Open on their website" at bounding box center [1373, 665] width 181 height 37
